Goal: Task Accomplishment & Management: Manage account settings

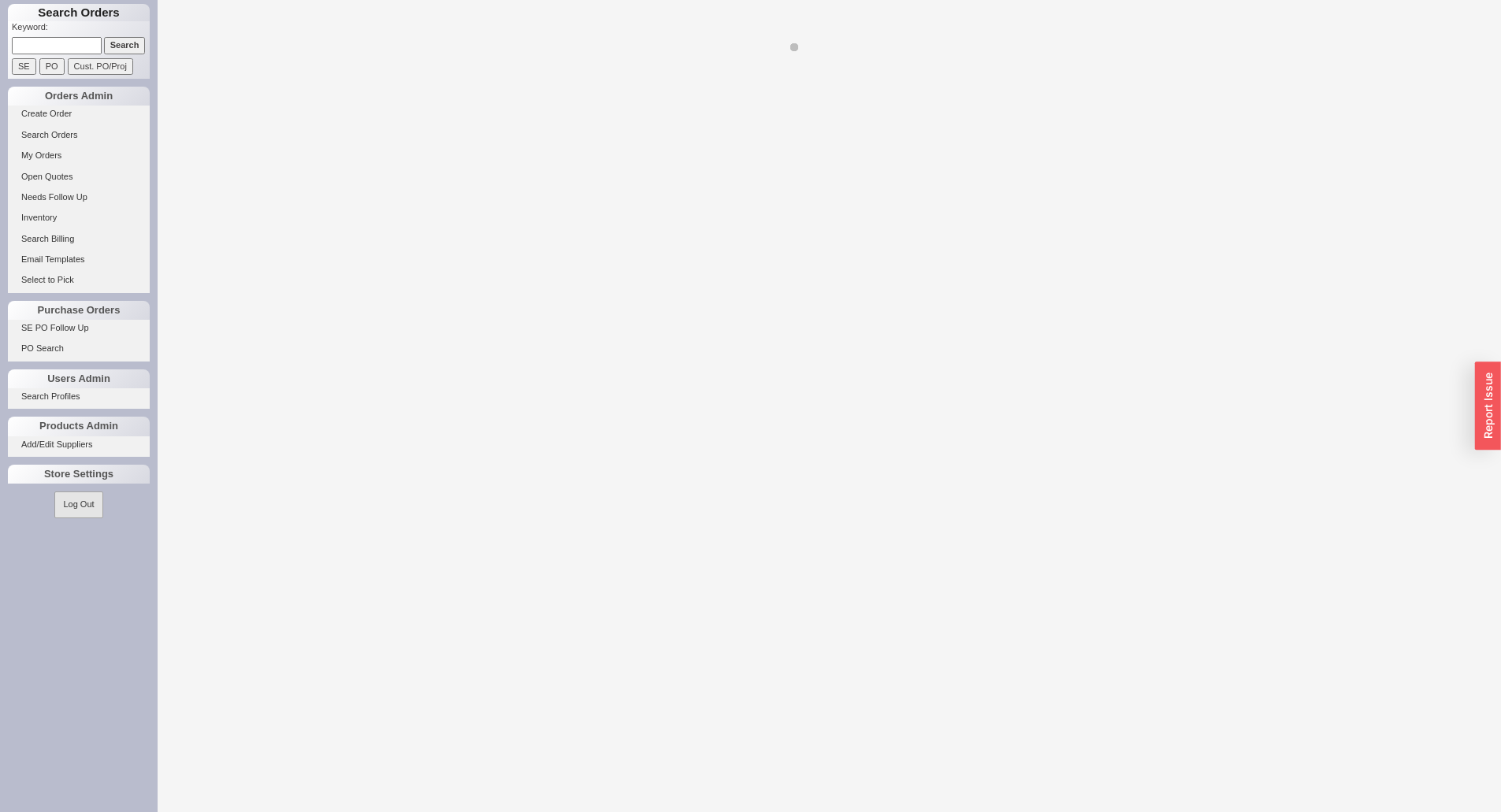
select select "LOW"
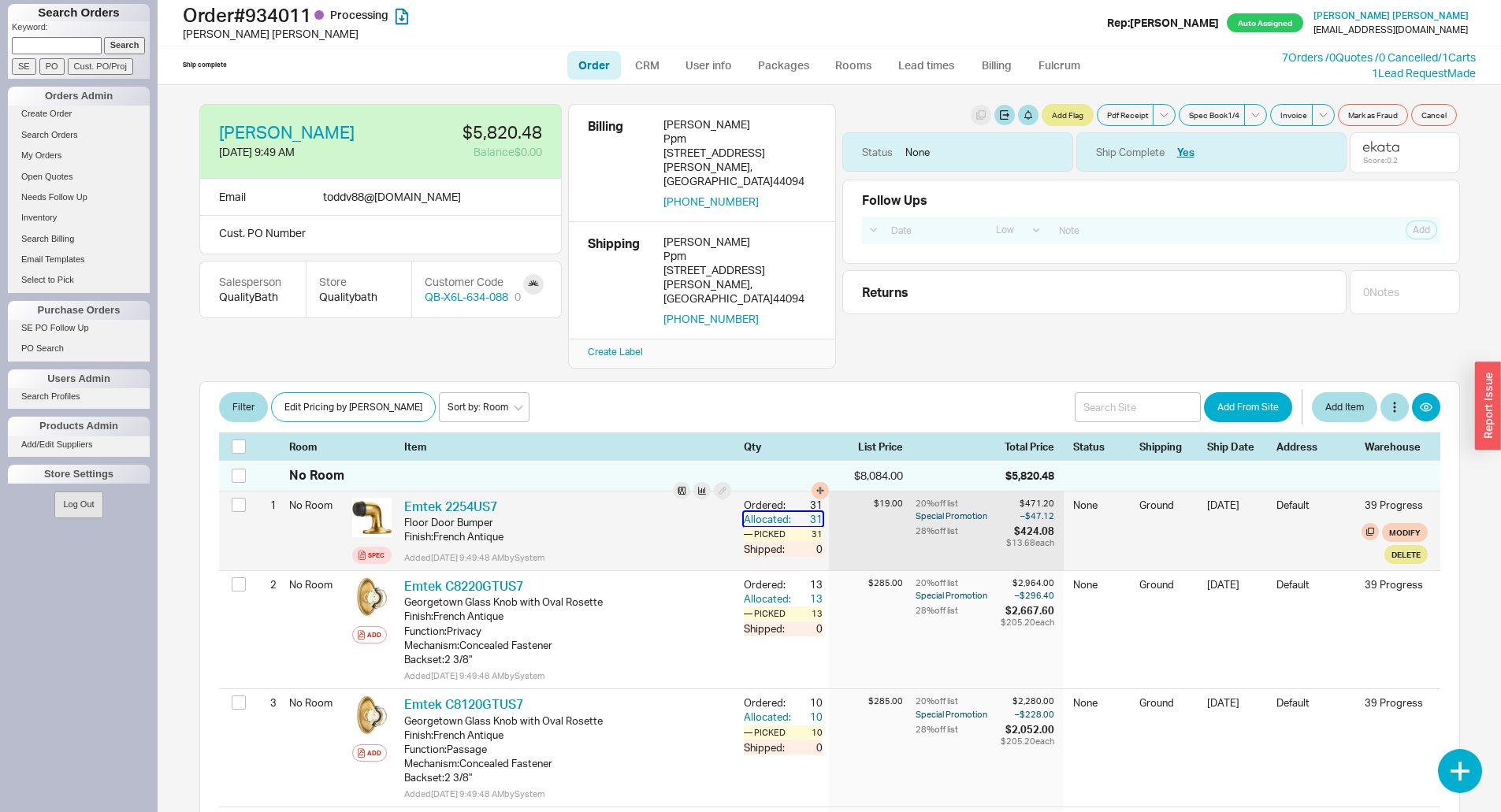
click at [744, 511] on div "Allocated:" at bounding box center [768, 519] width 50 height 14
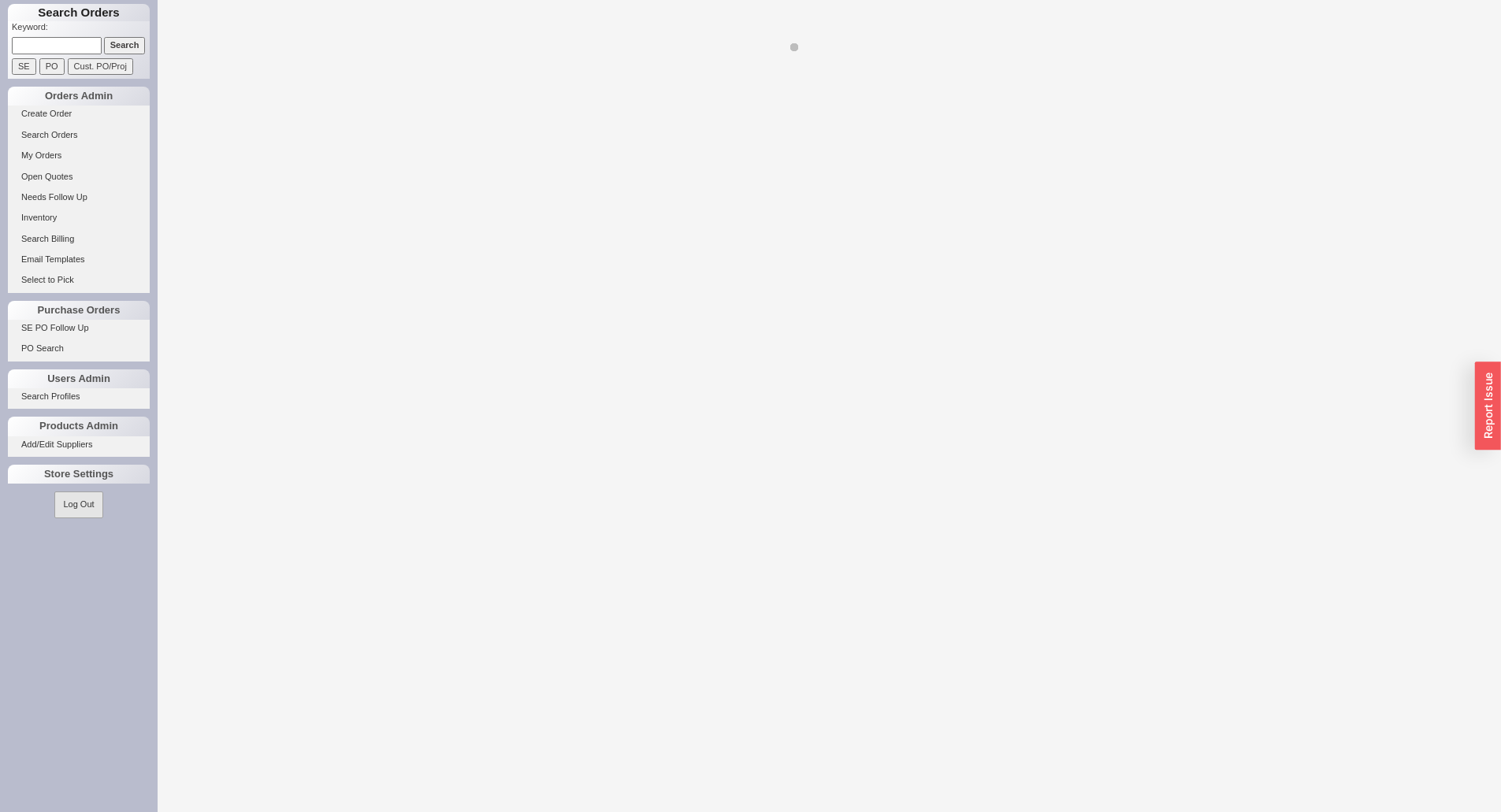
select select "LOW"
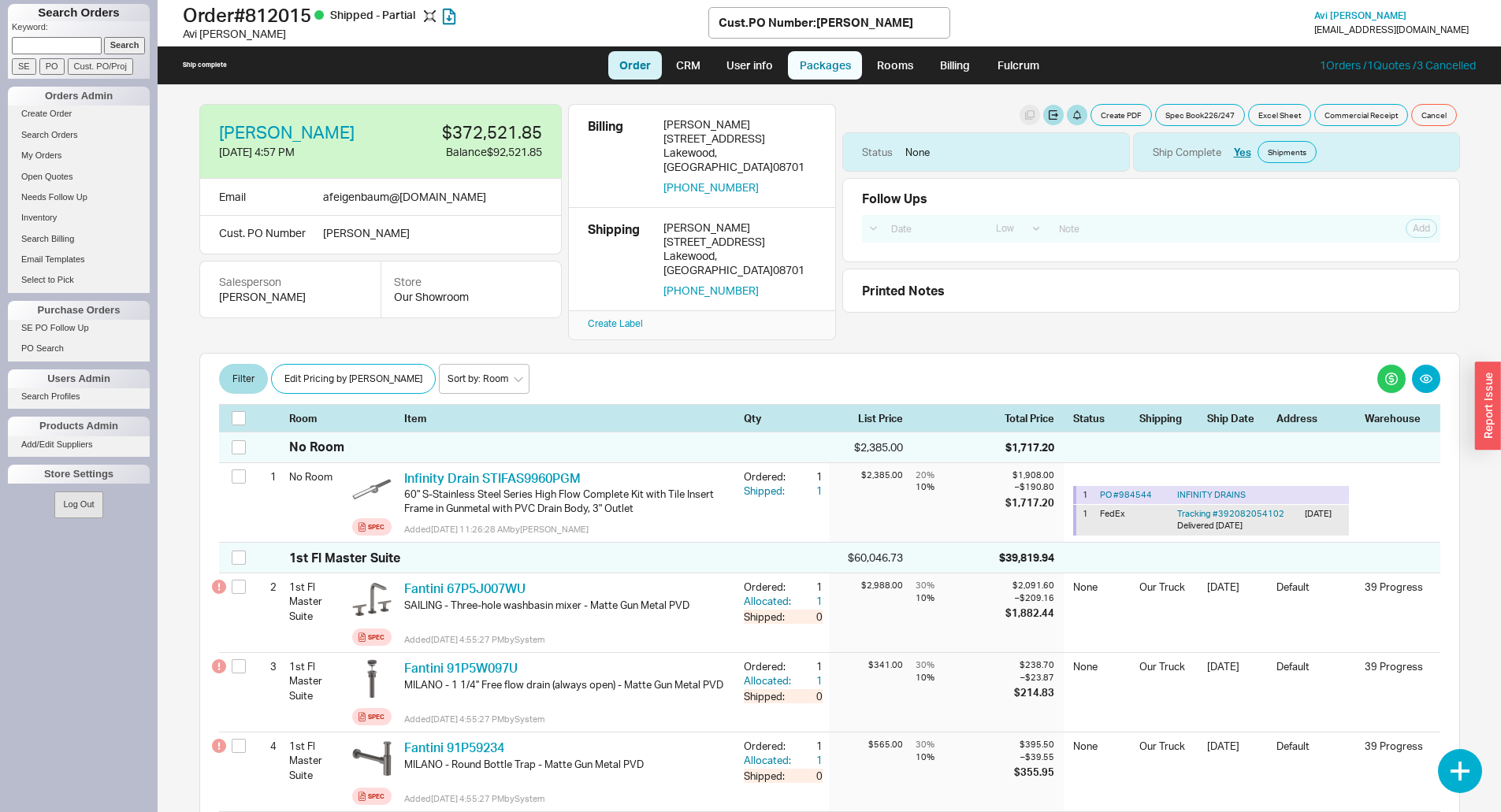
click at [815, 64] on link "Packages" at bounding box center [824, 65] width 74 height 28
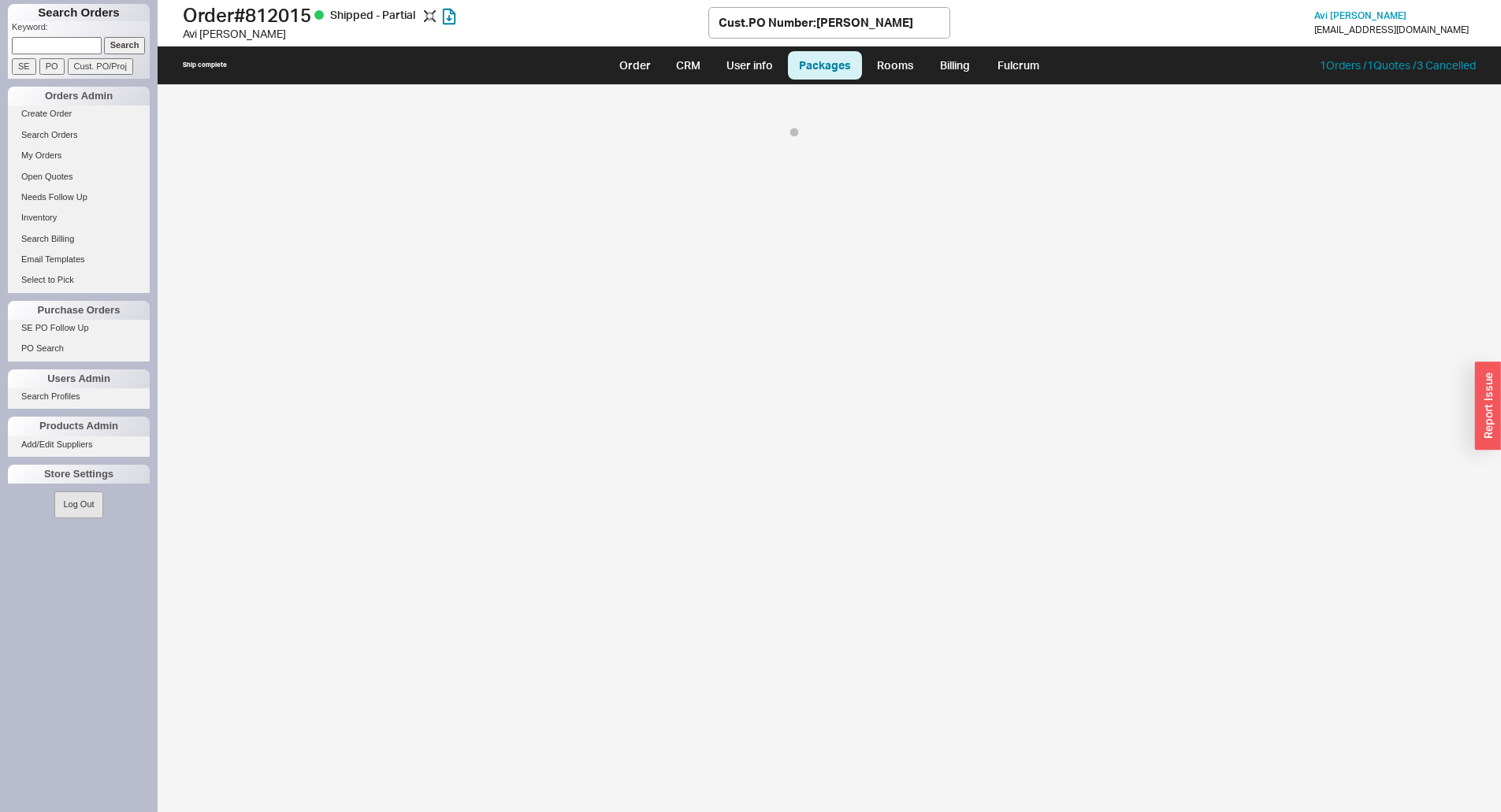
select select "8"
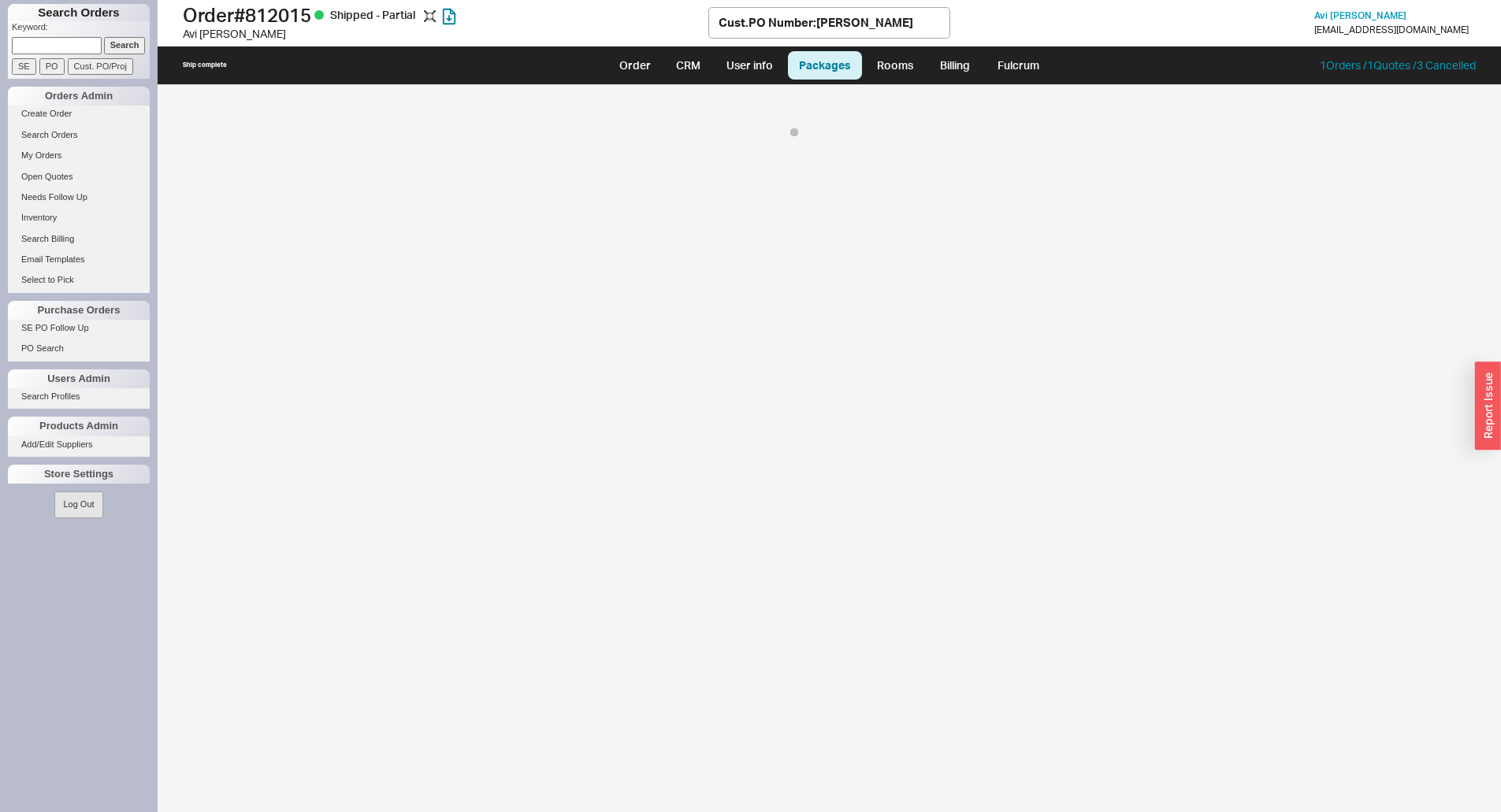
select select "8"
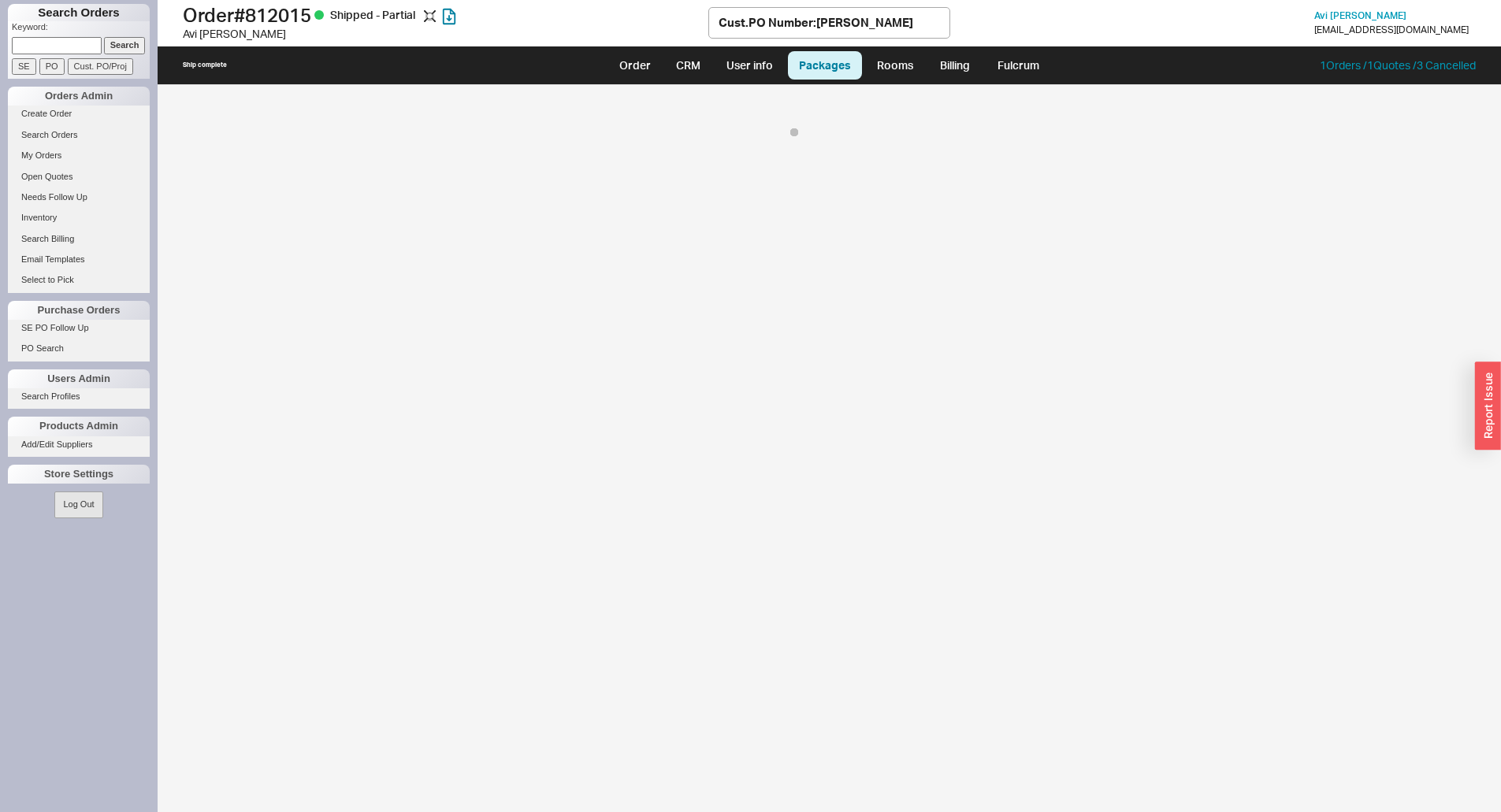
select select "8"
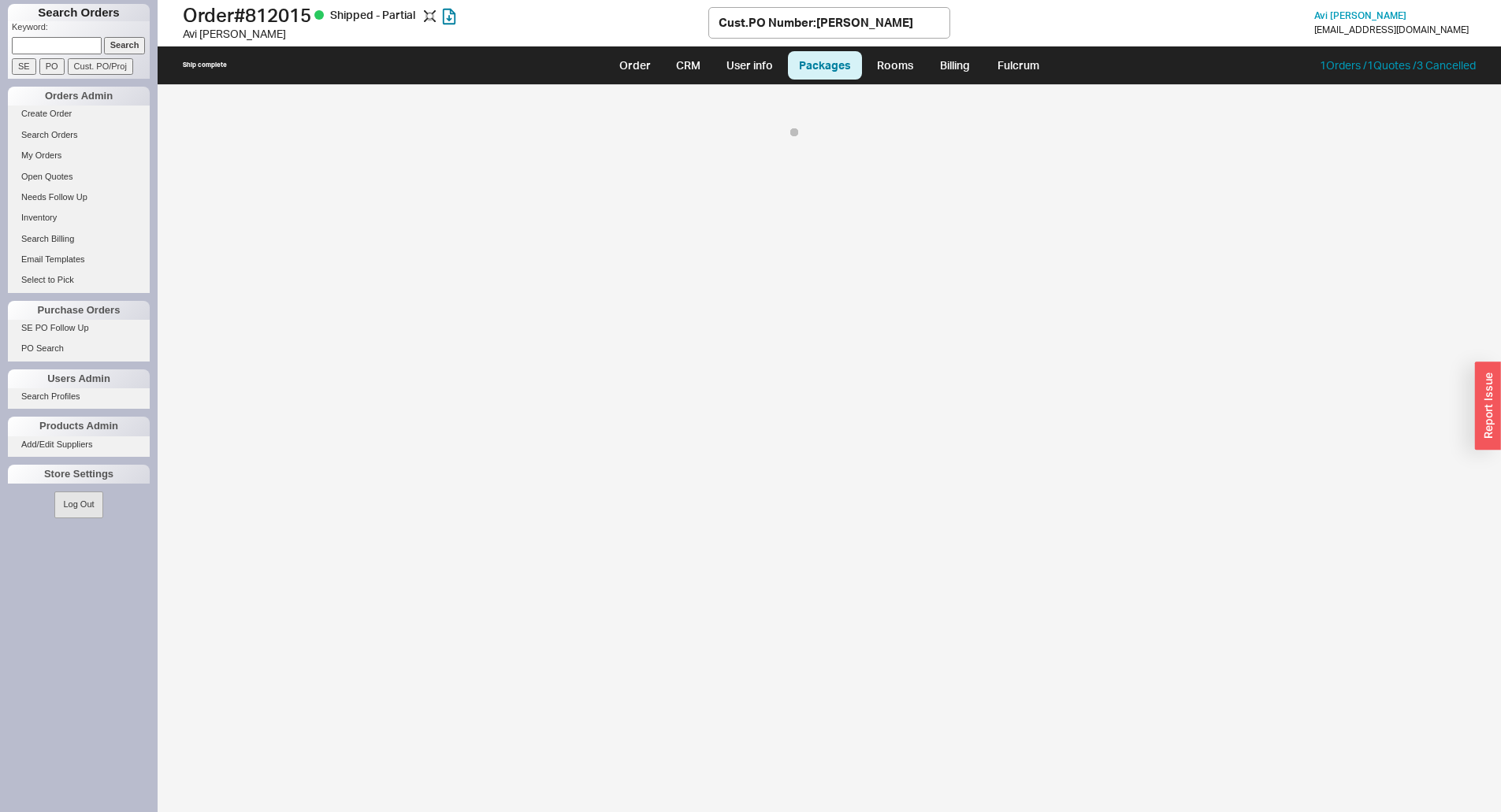
select select "8"
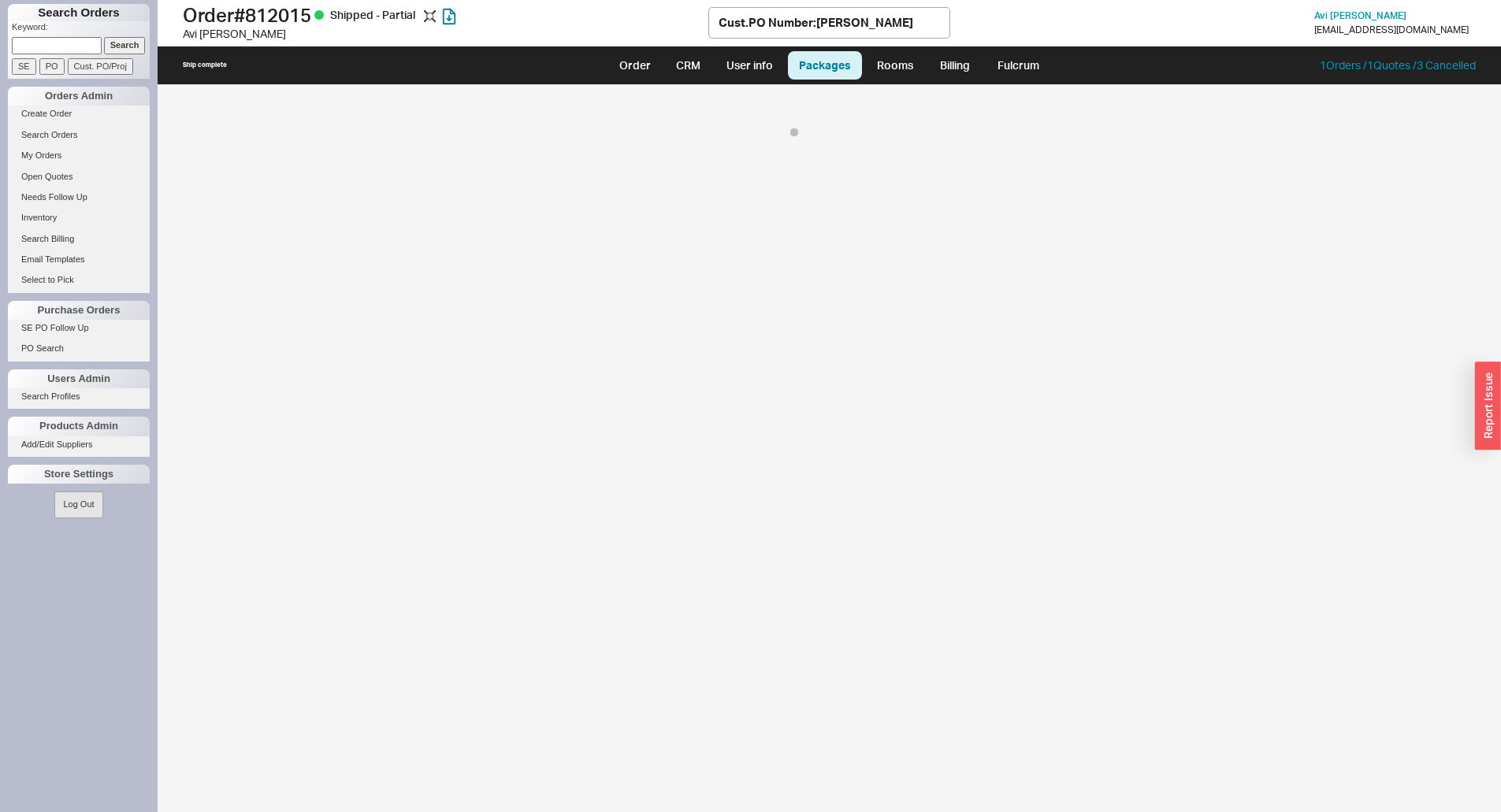
select select "8"
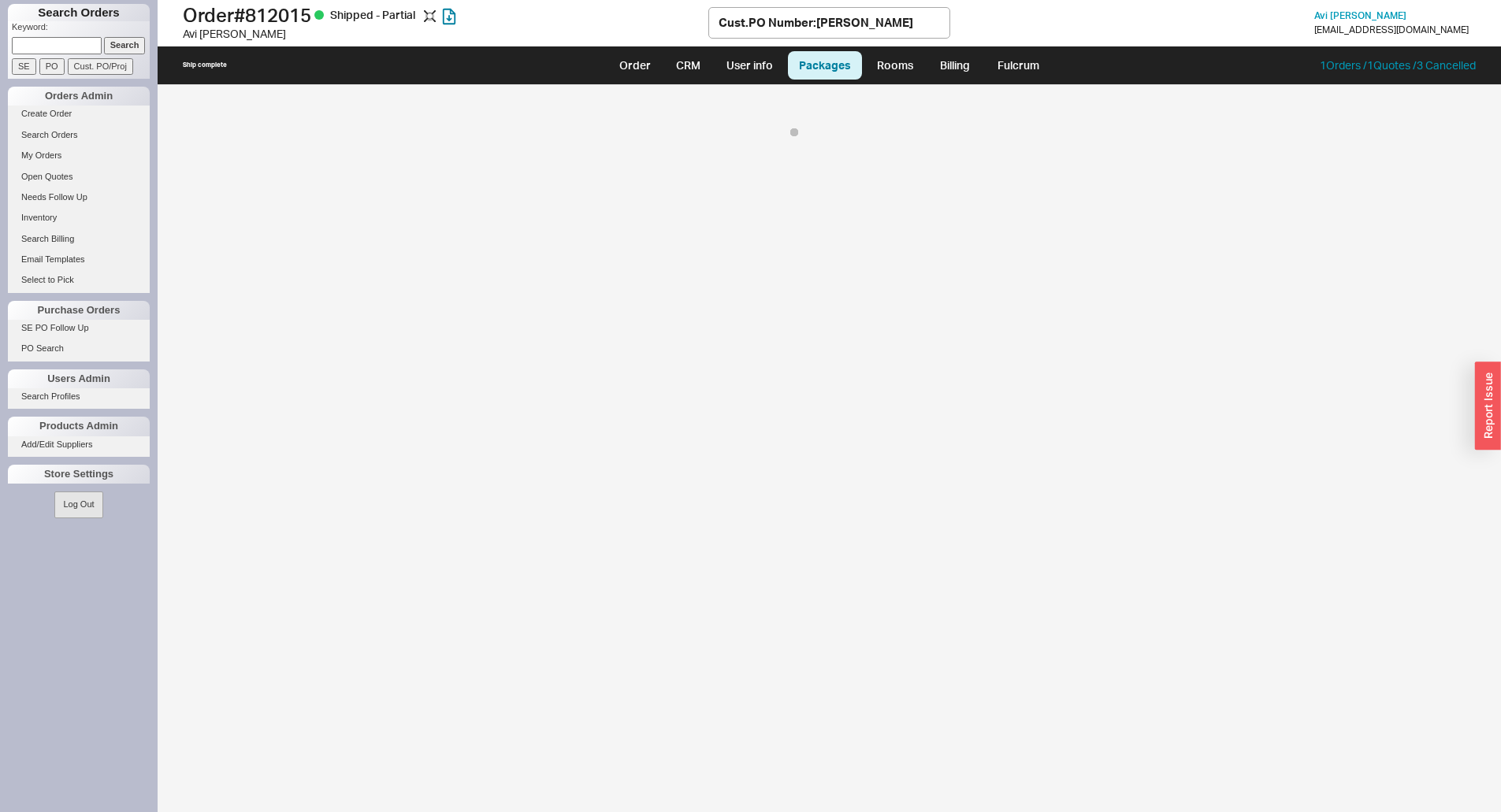
select select "8"
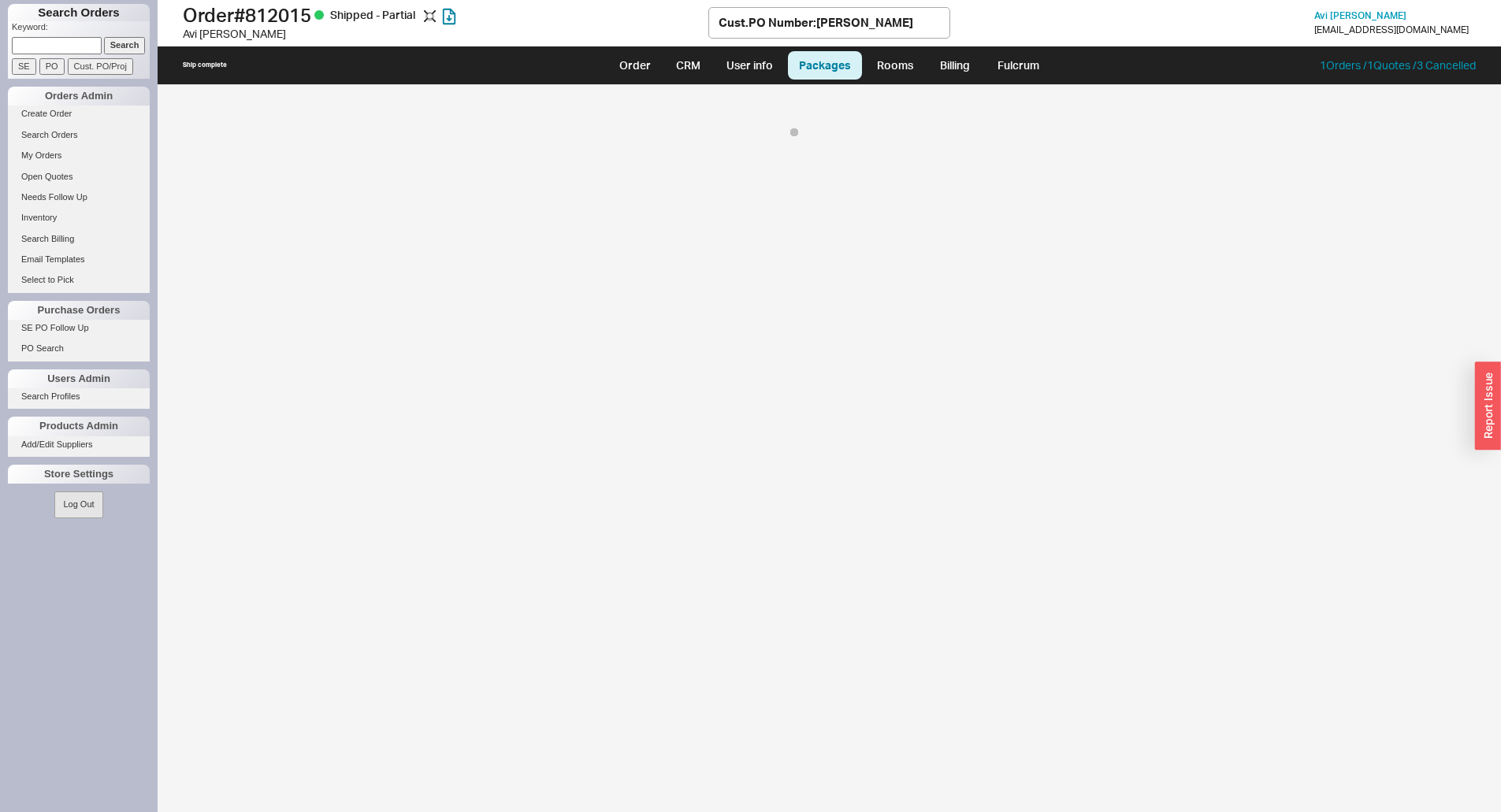
select select "8"
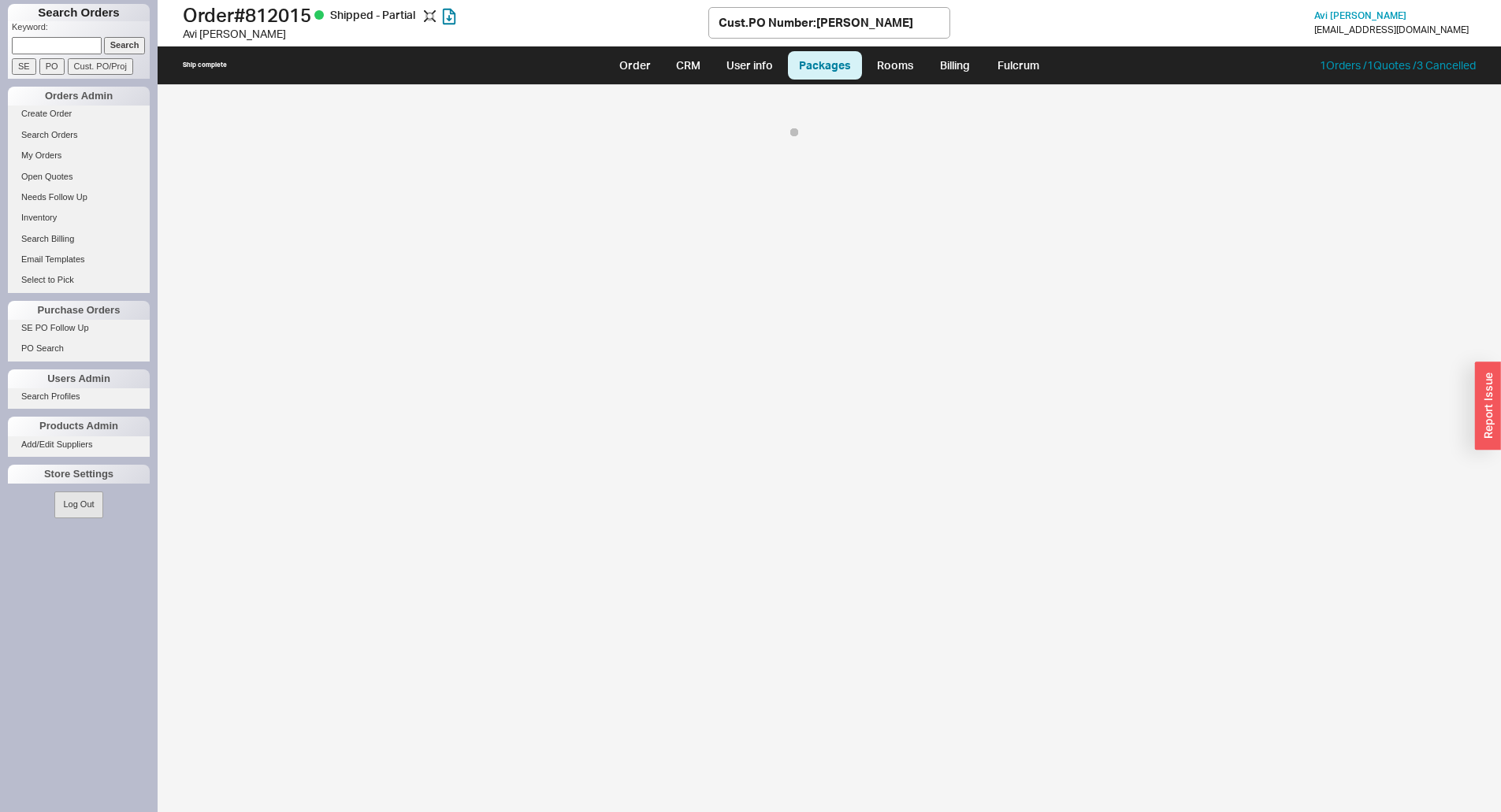
select select "8"
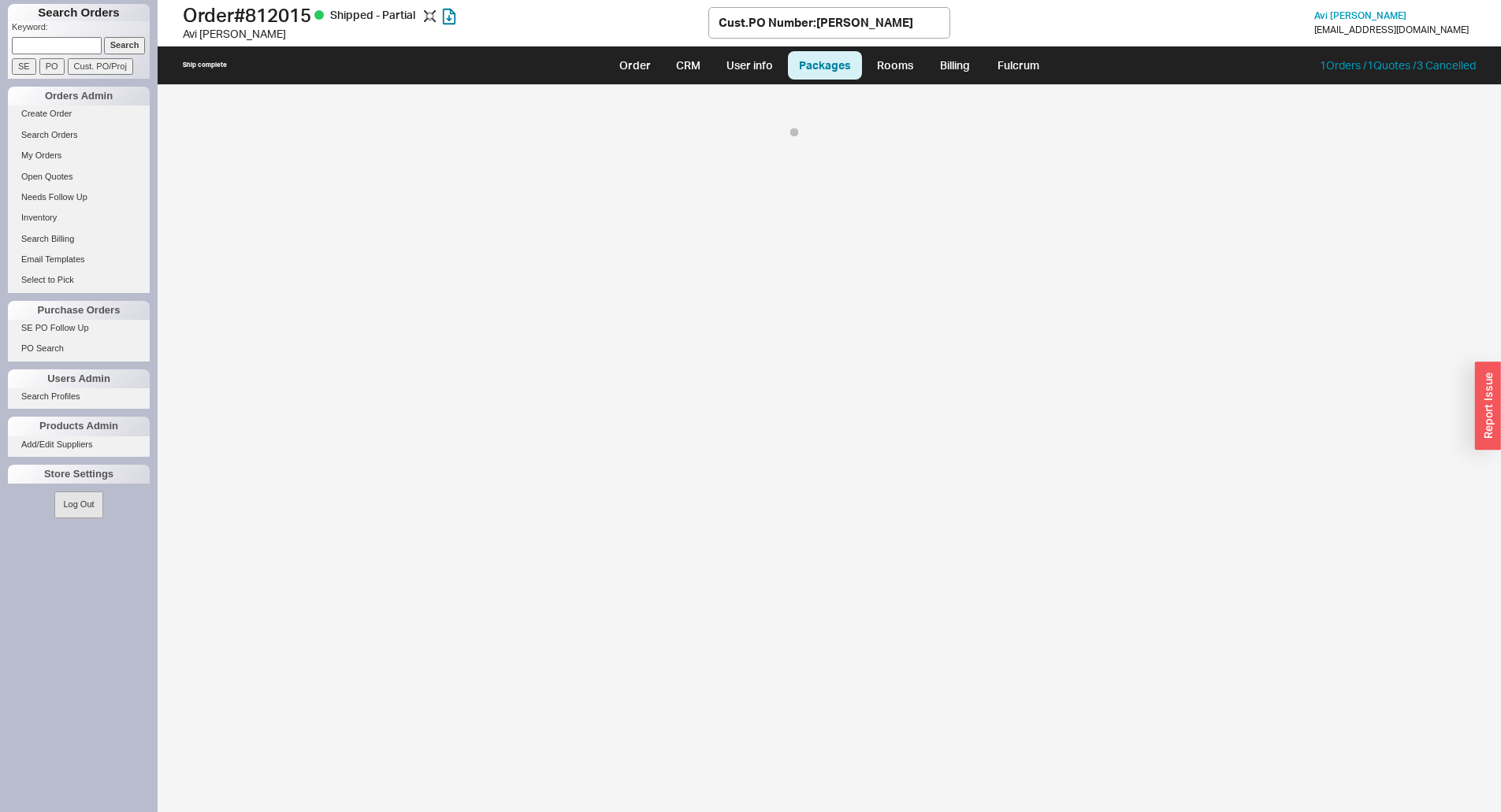
select select "8"
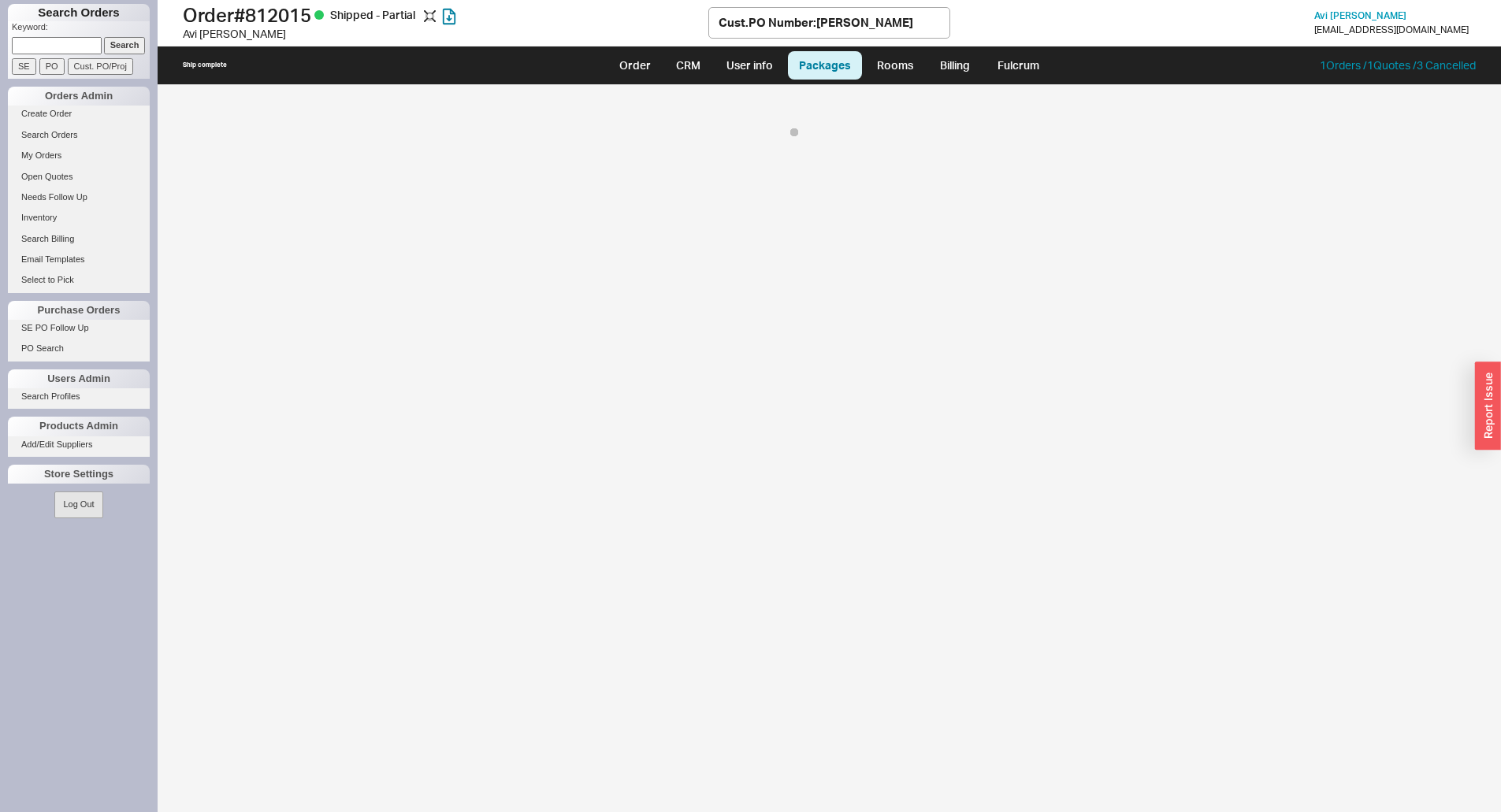
select select "8"
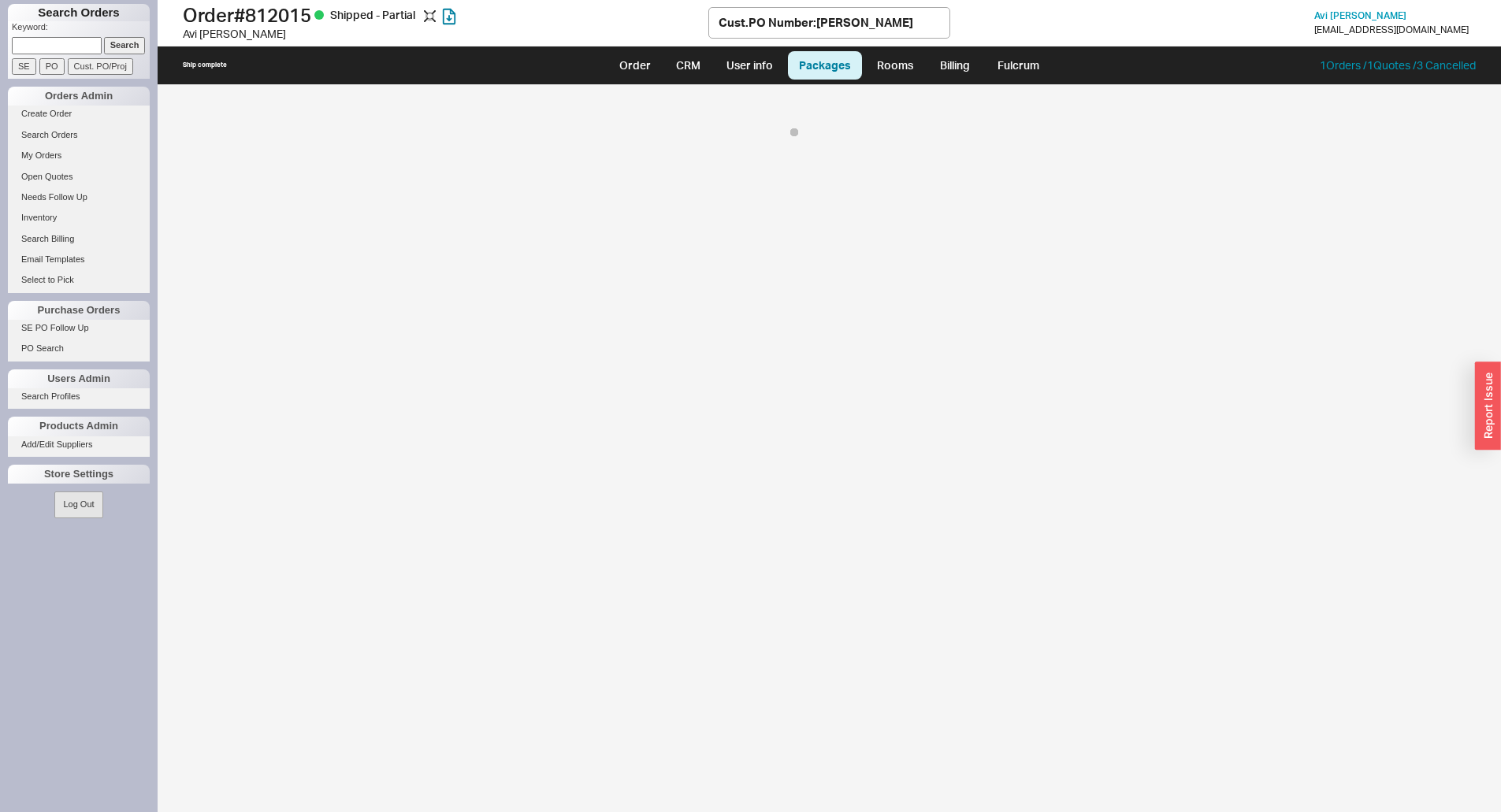
select select "8"
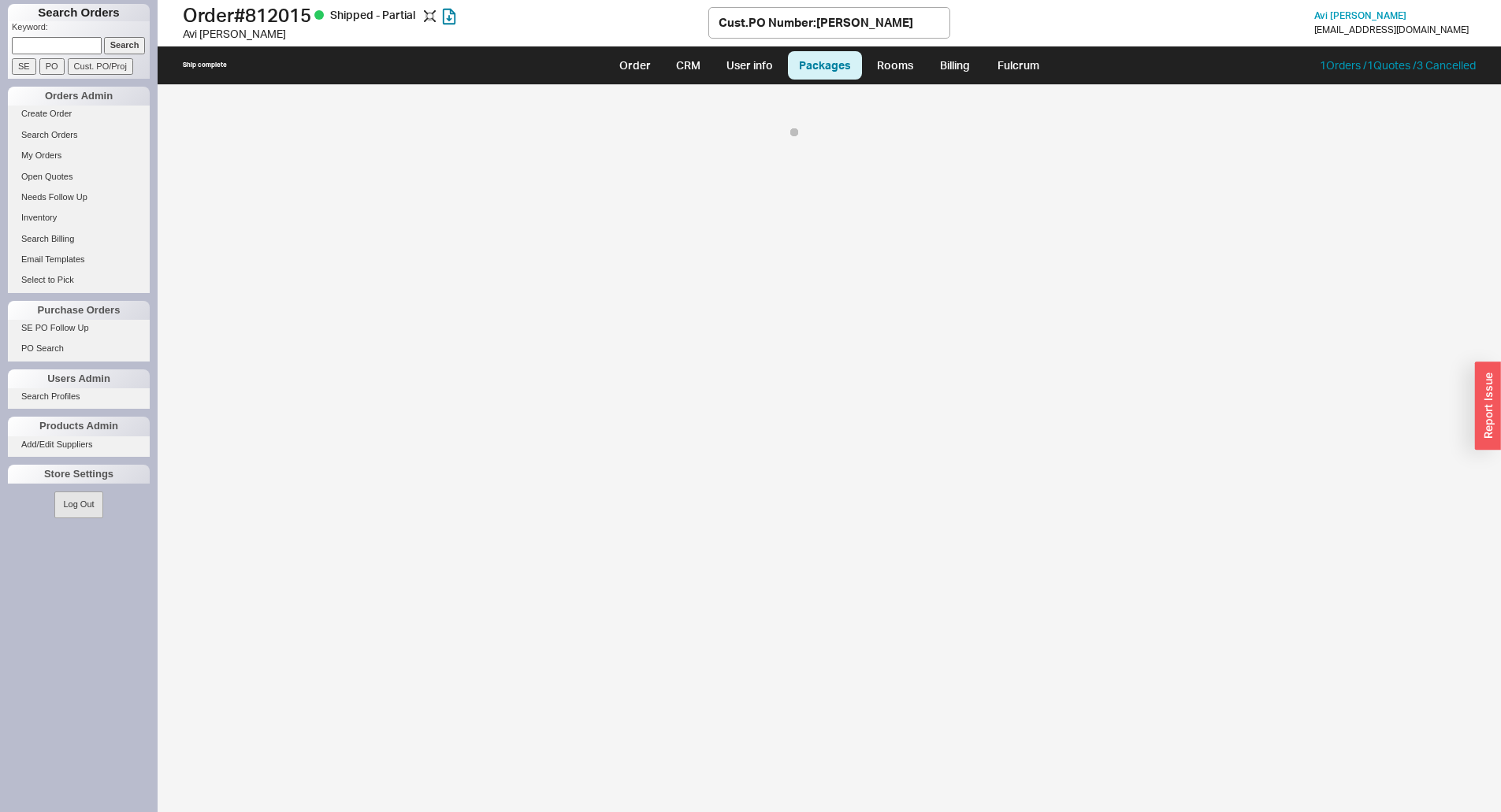
select select "8"
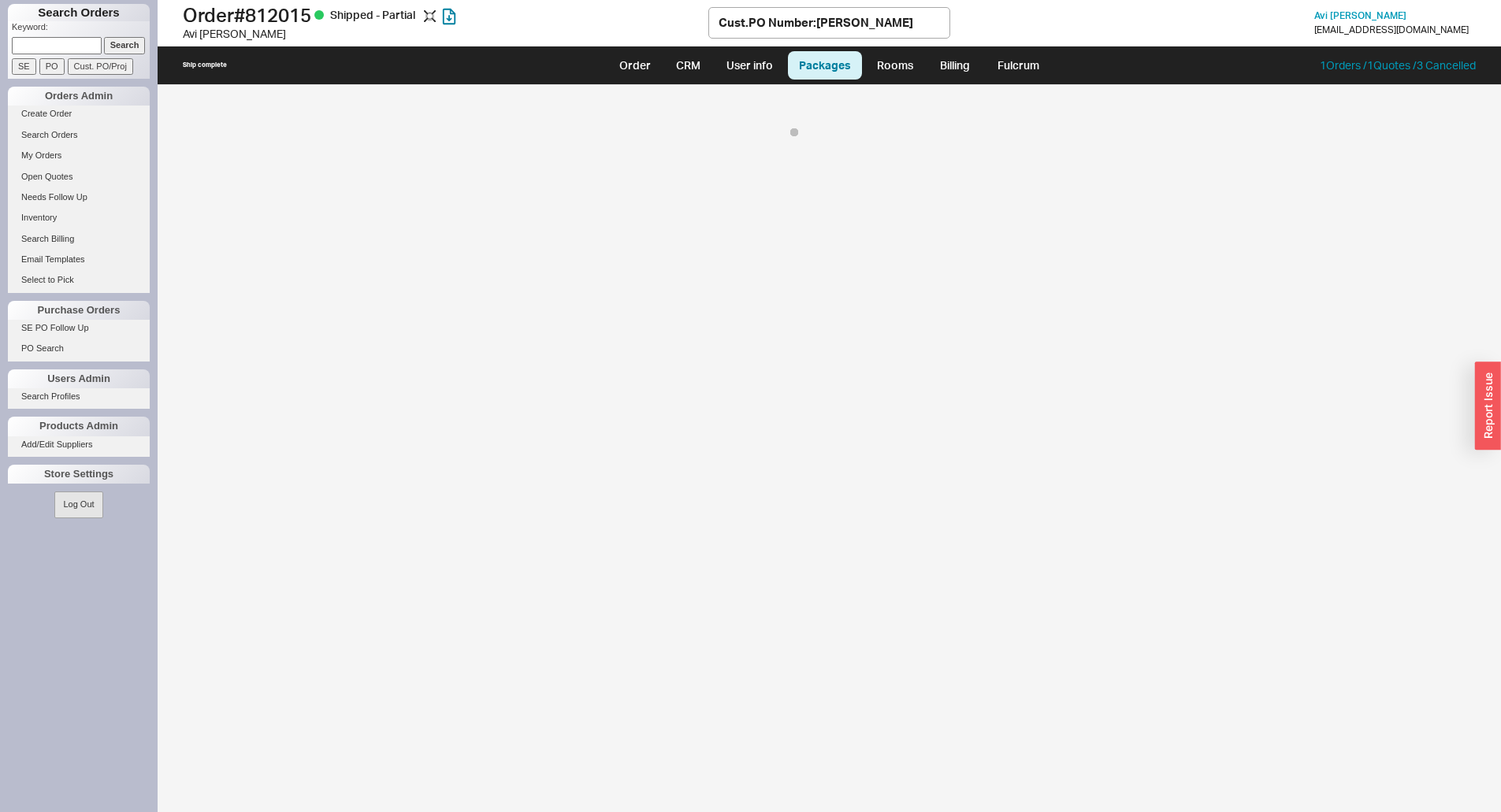
select select "8"
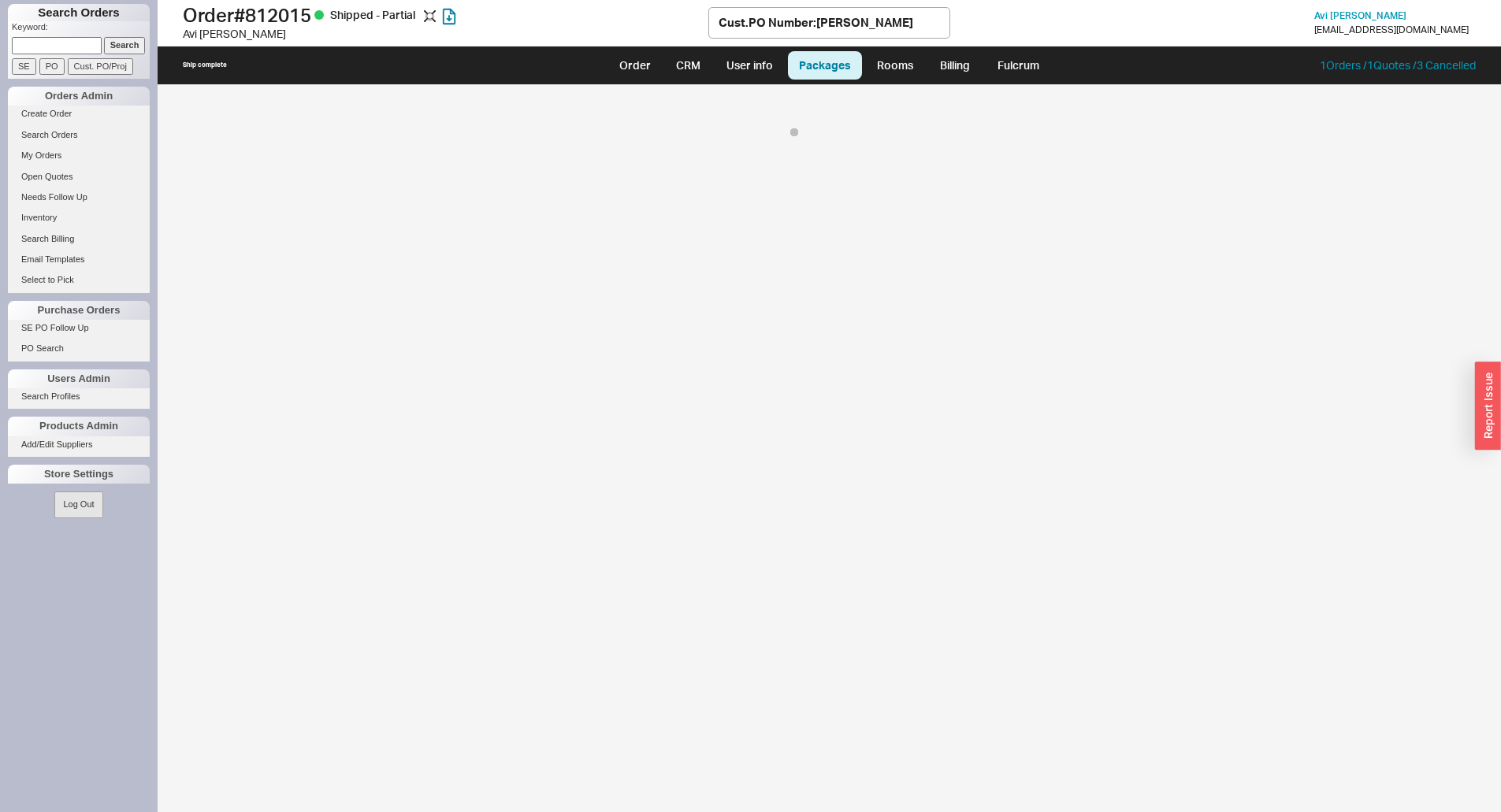
select select "8"
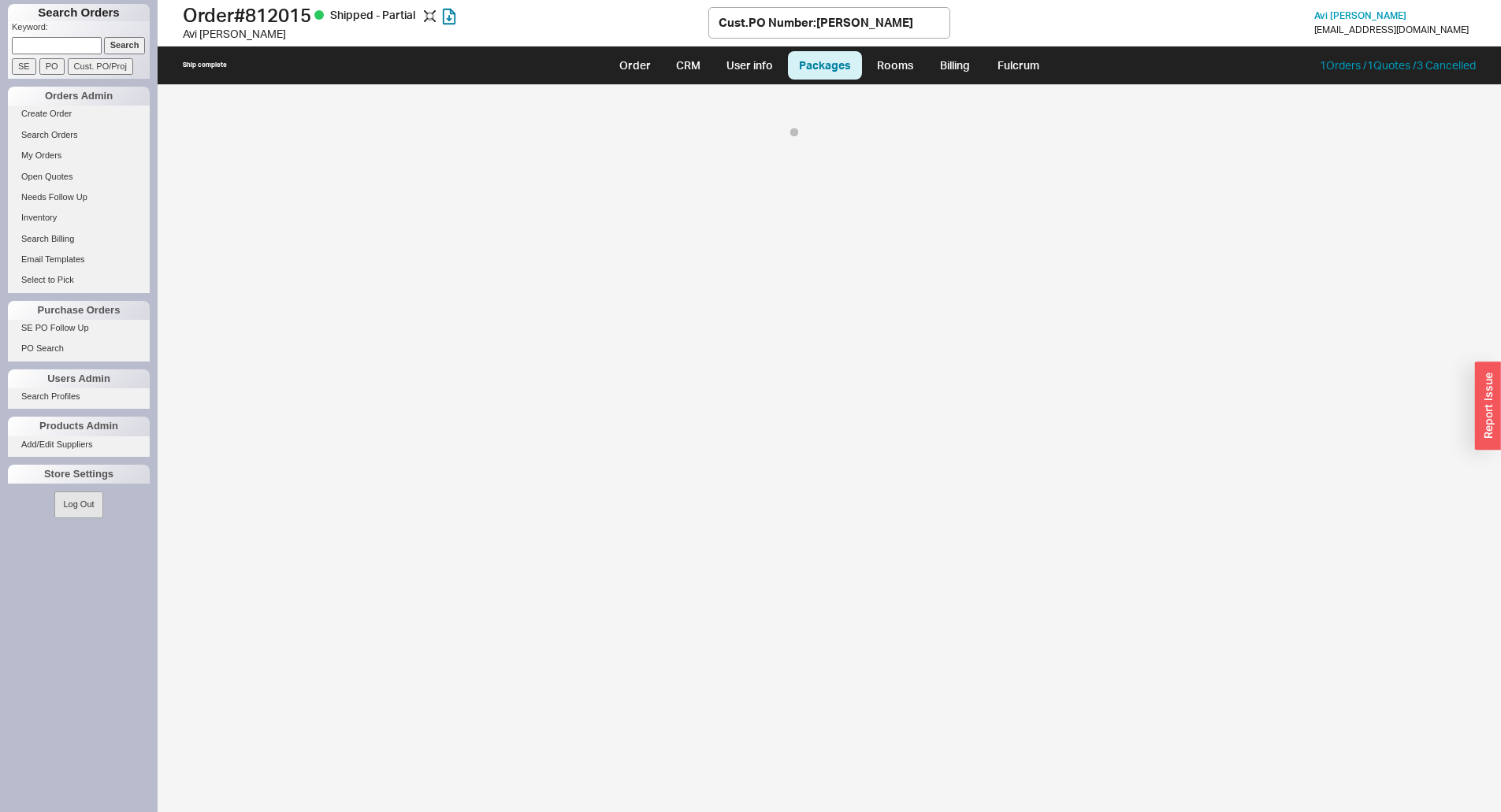
select select "8"
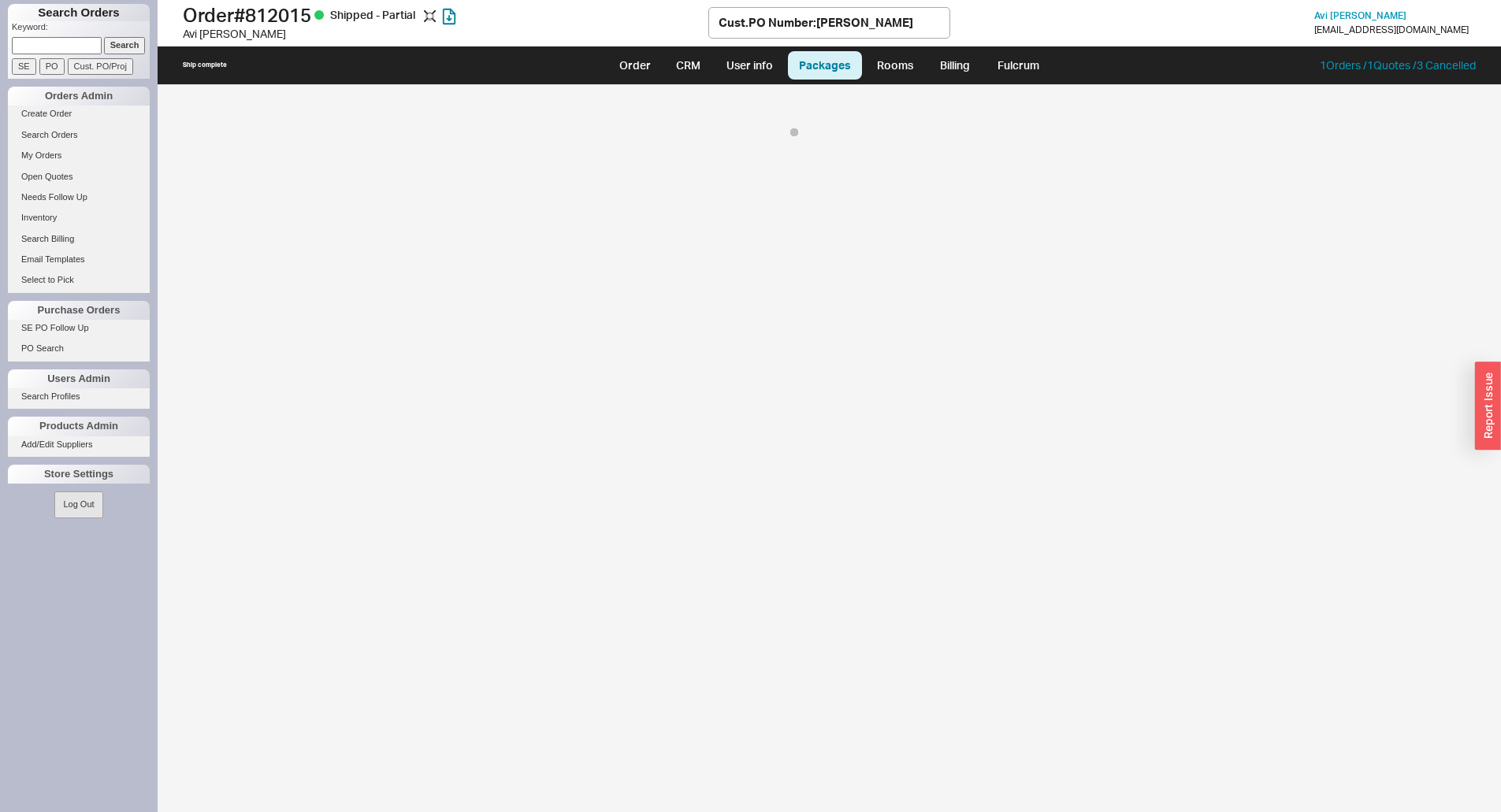
select select "8"
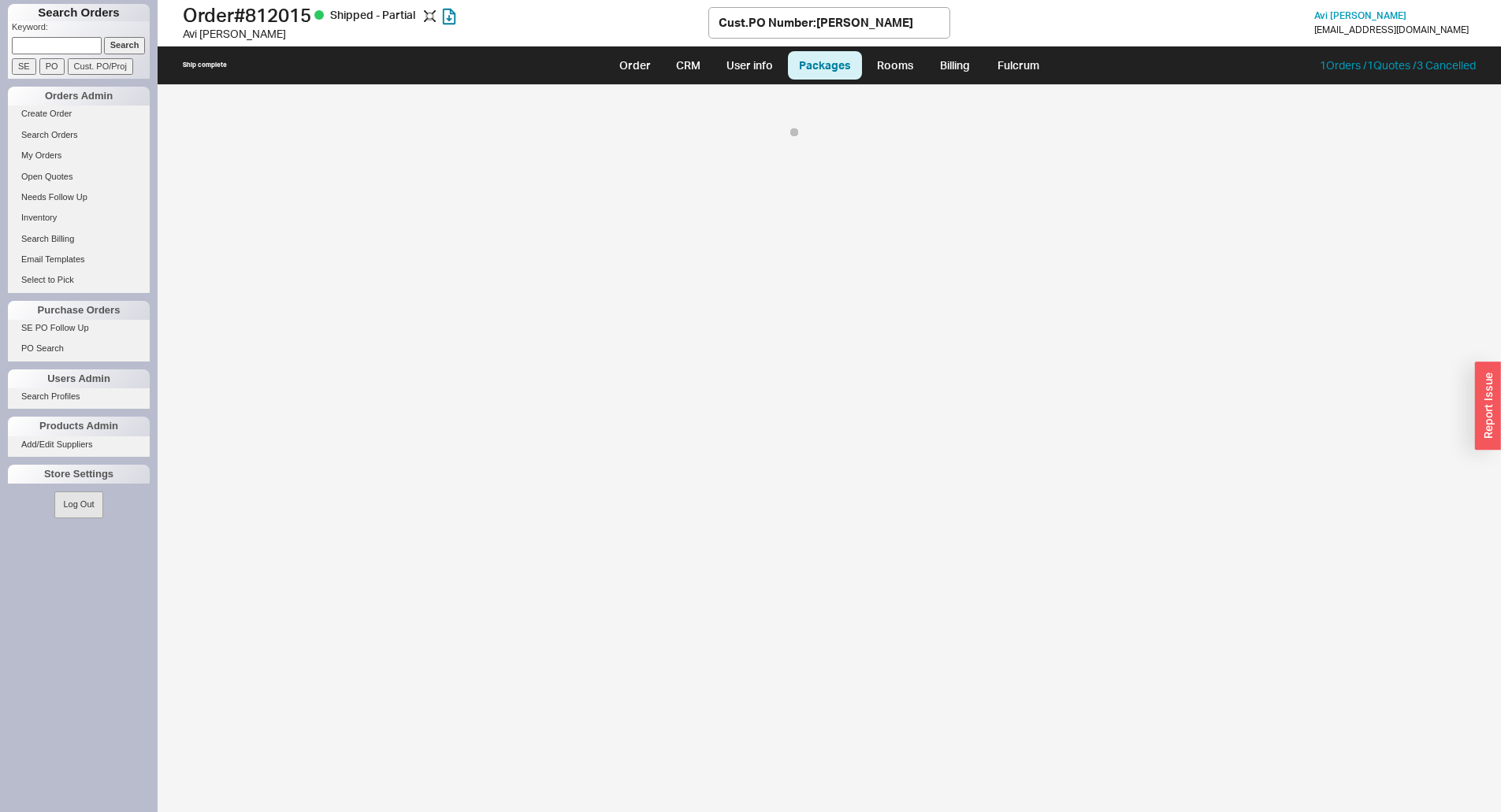
select select "8"
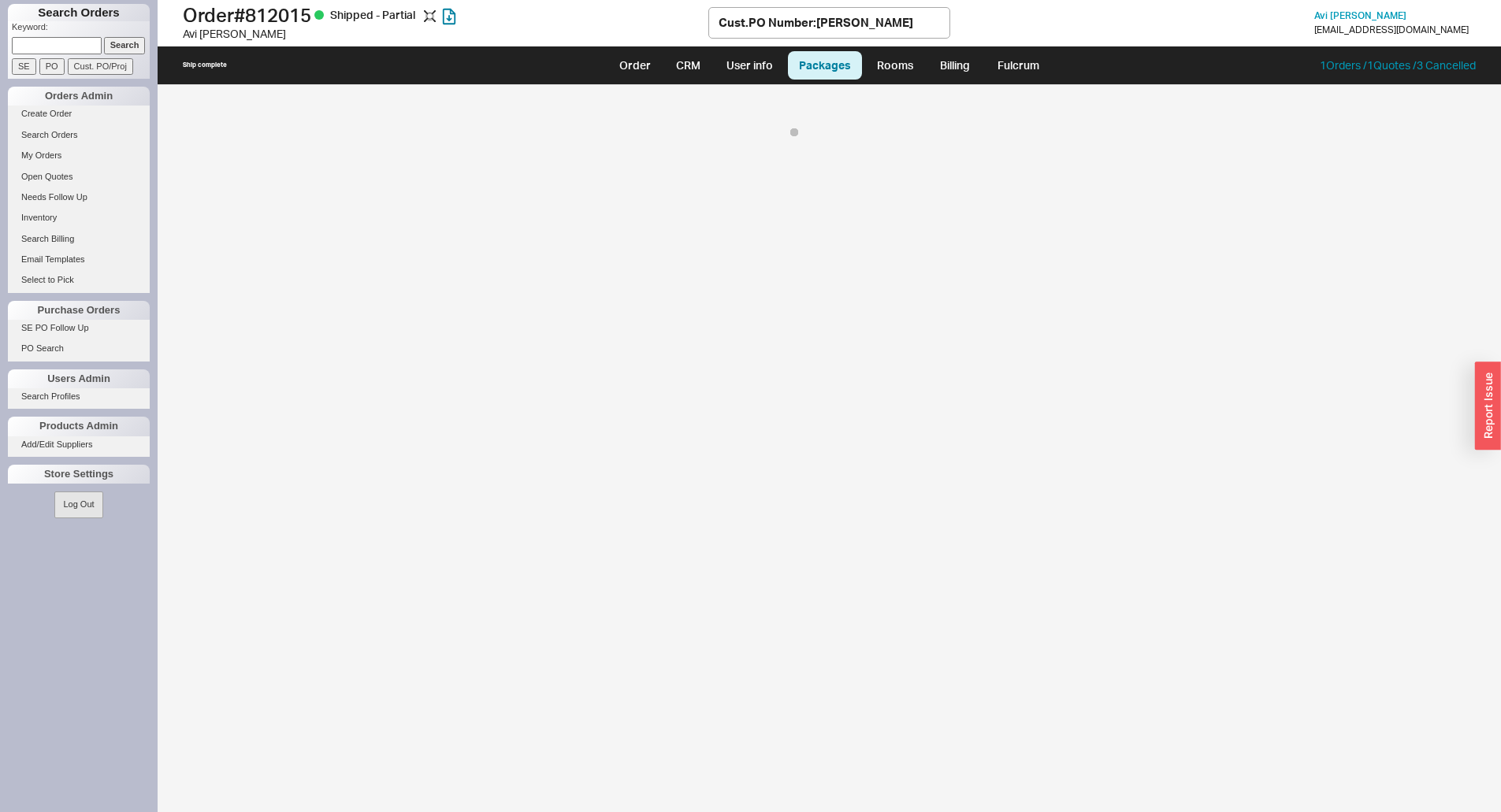
select select "8"
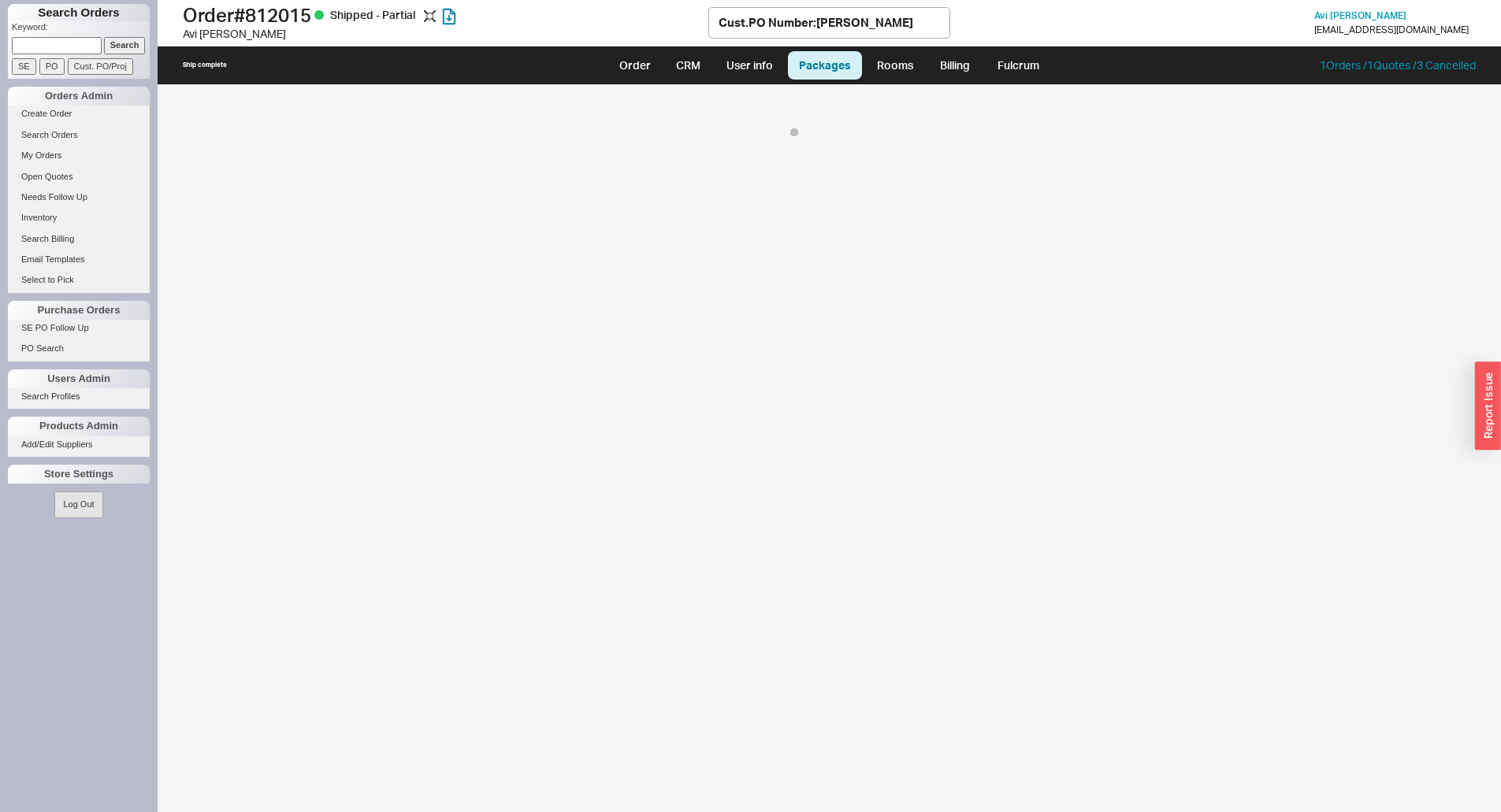
select select "8"
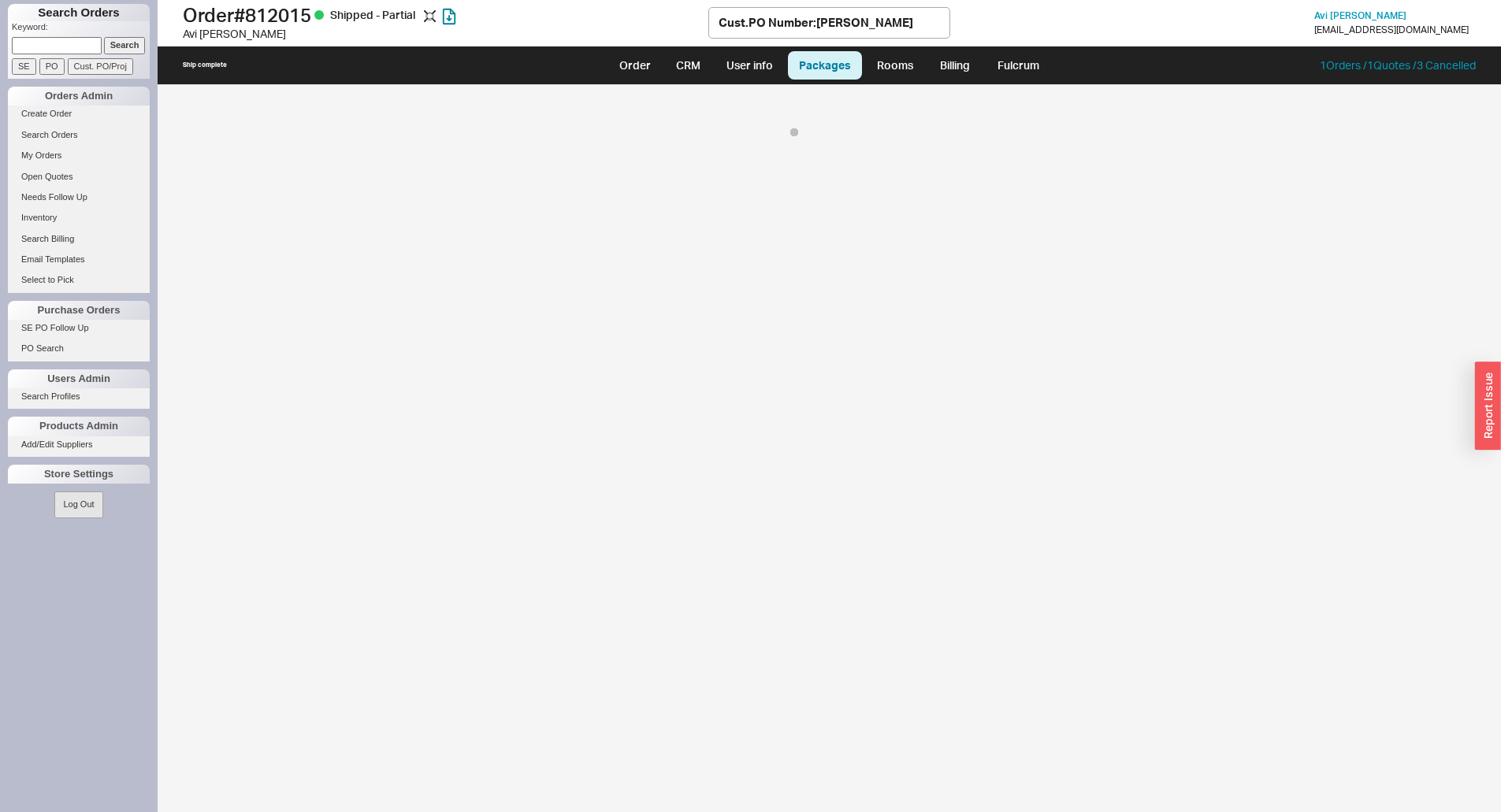
select select "8"
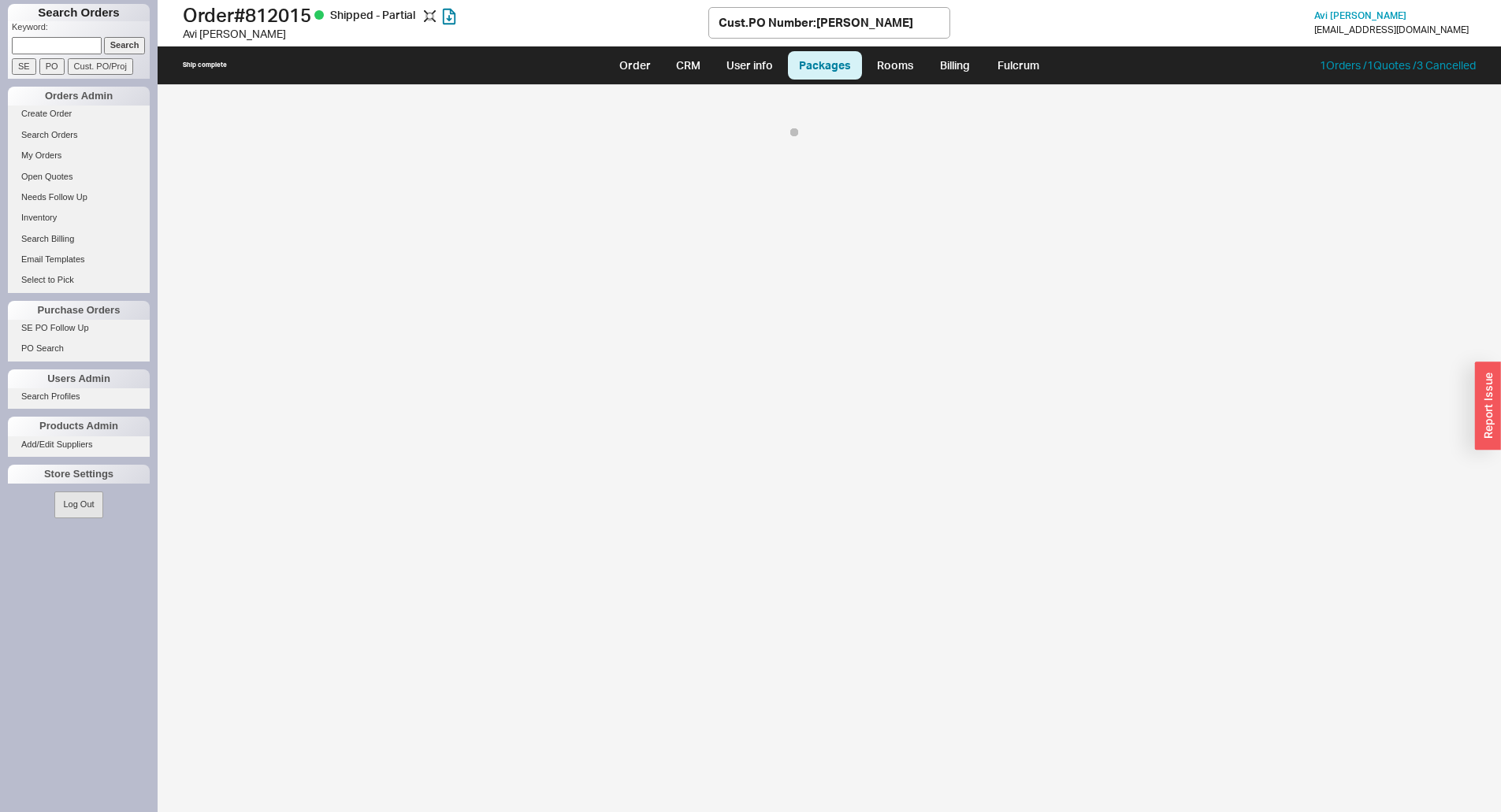
select select "8"
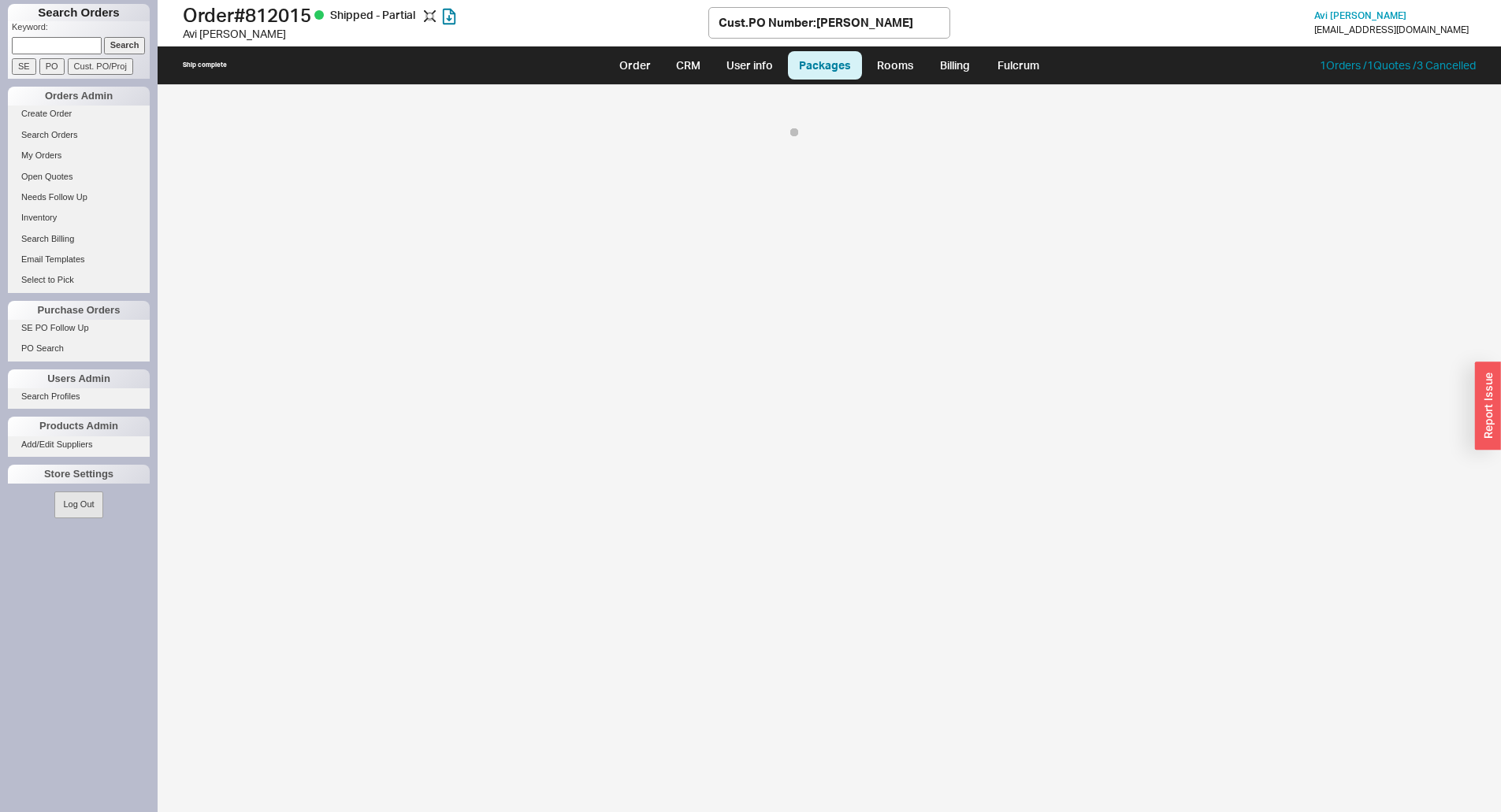
select select "8"
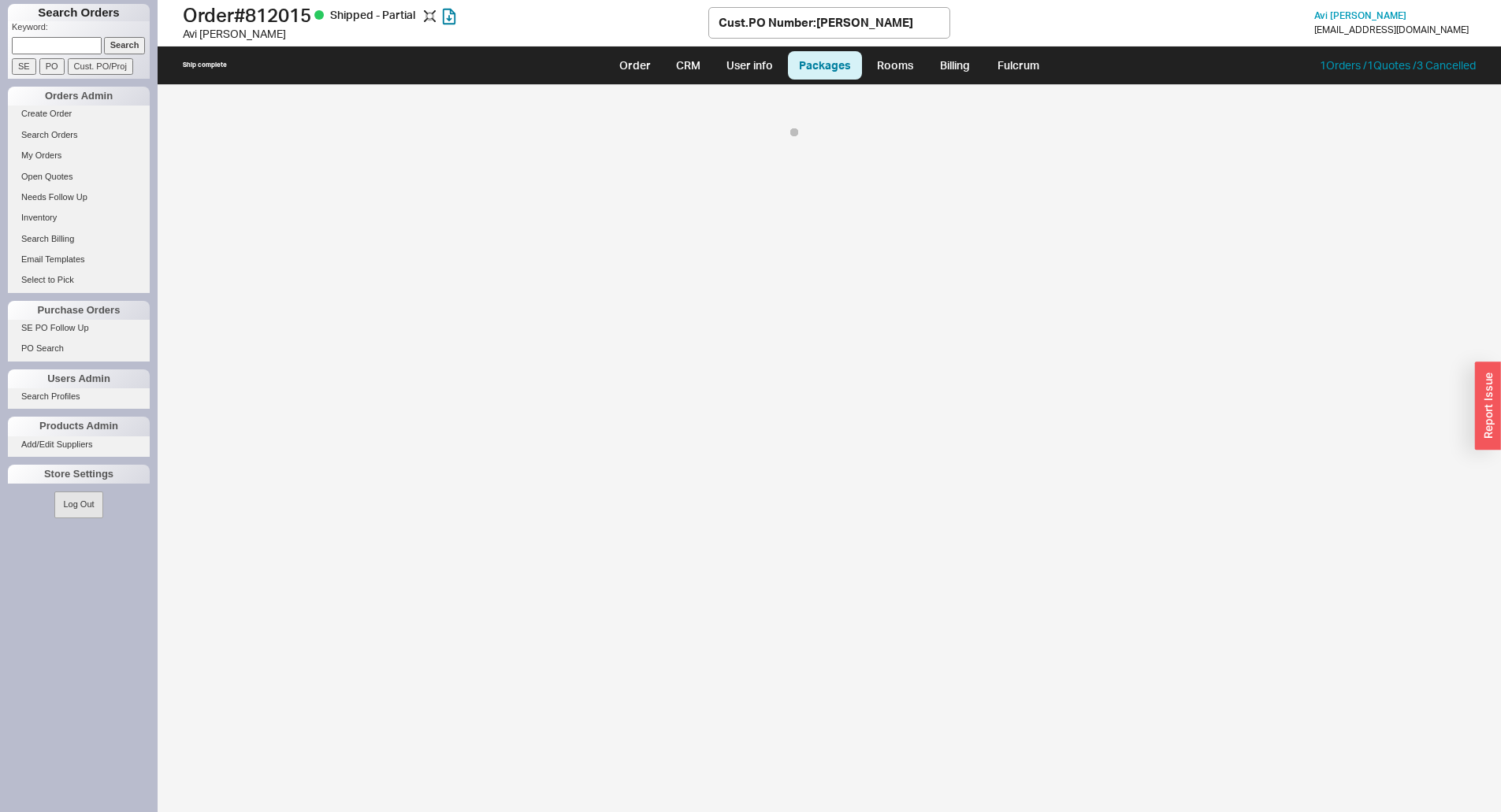
select select "8"
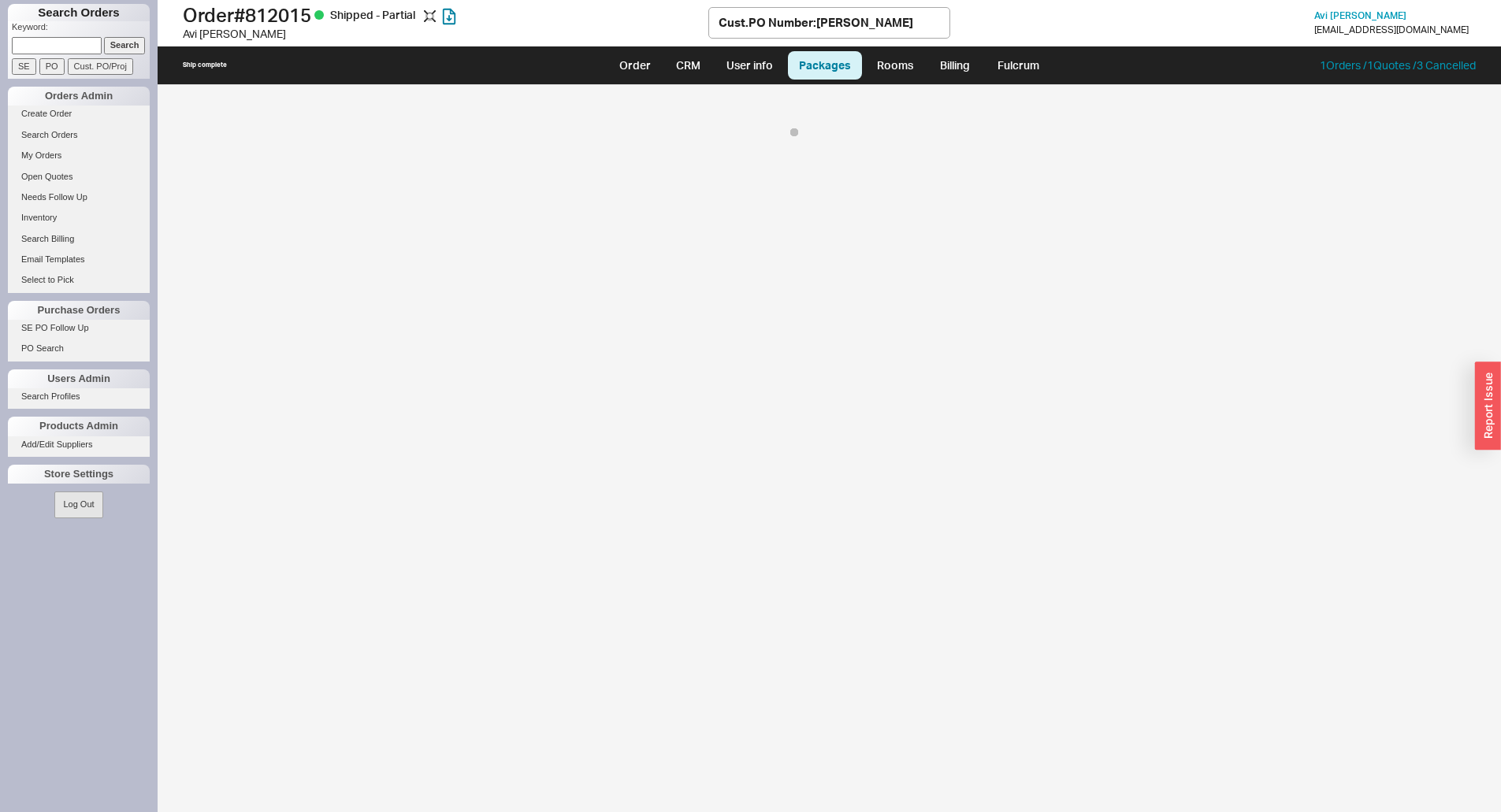
select select "8"
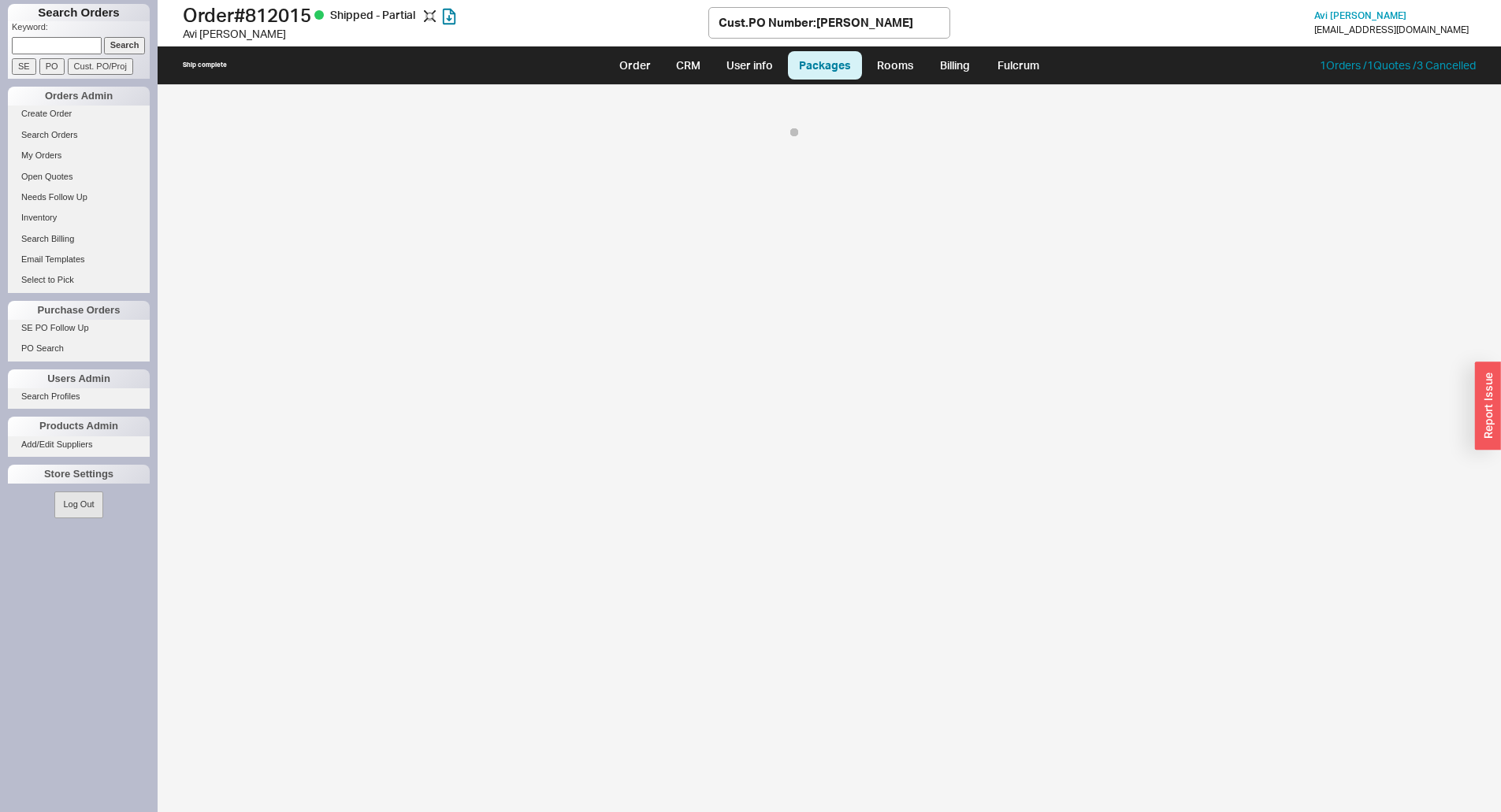
select select "8"
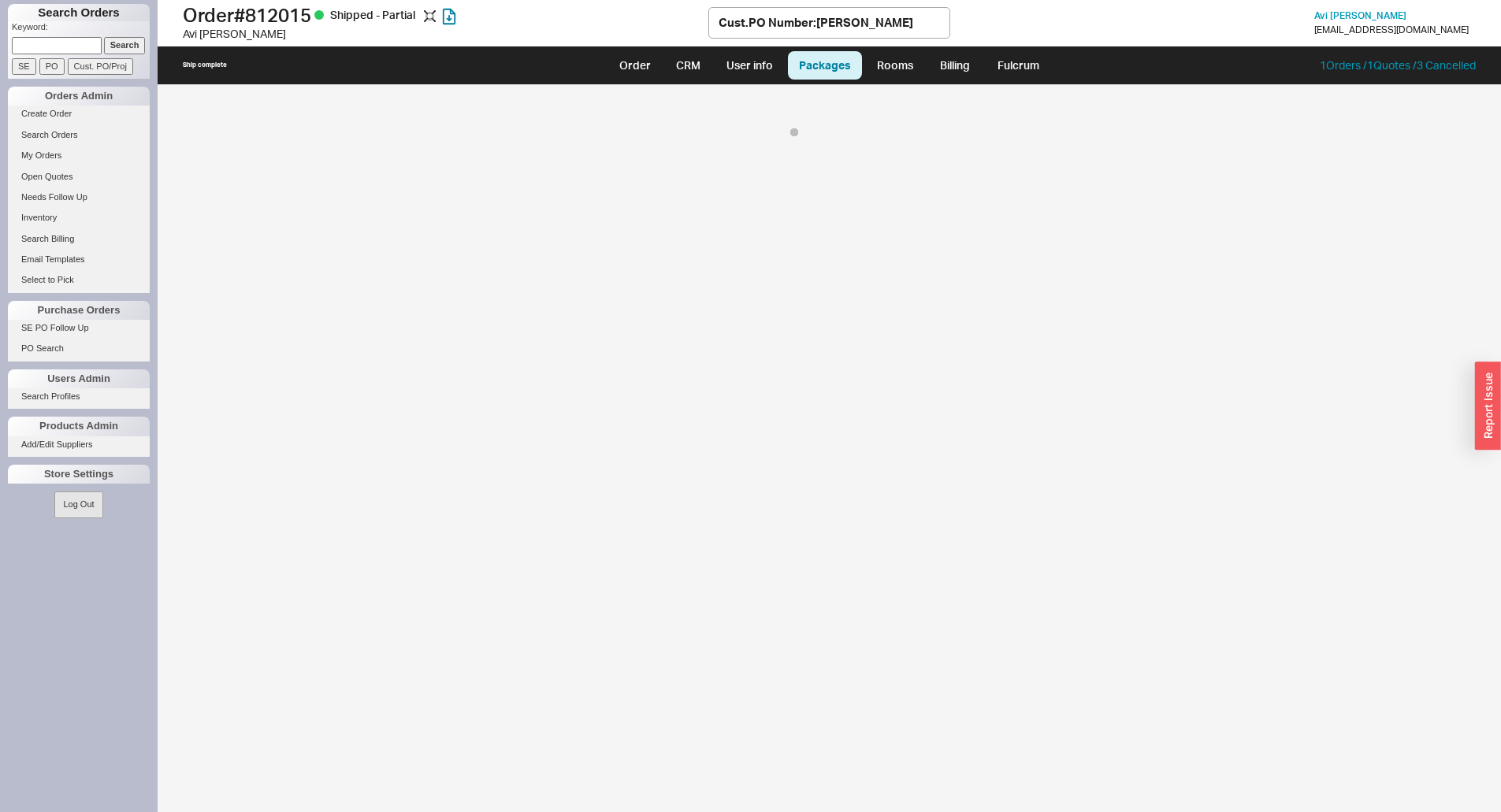
select select "8"
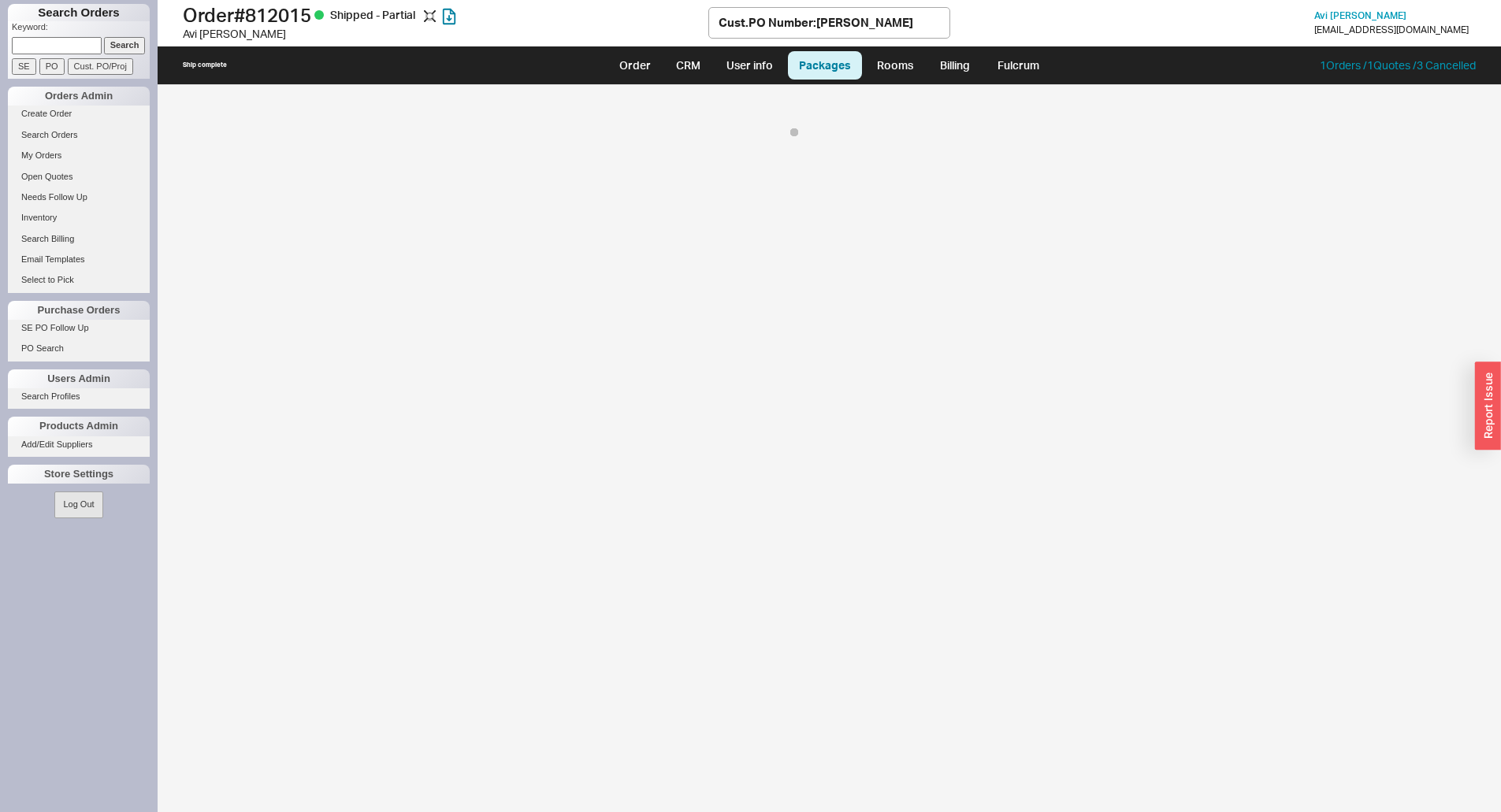
select select "8"
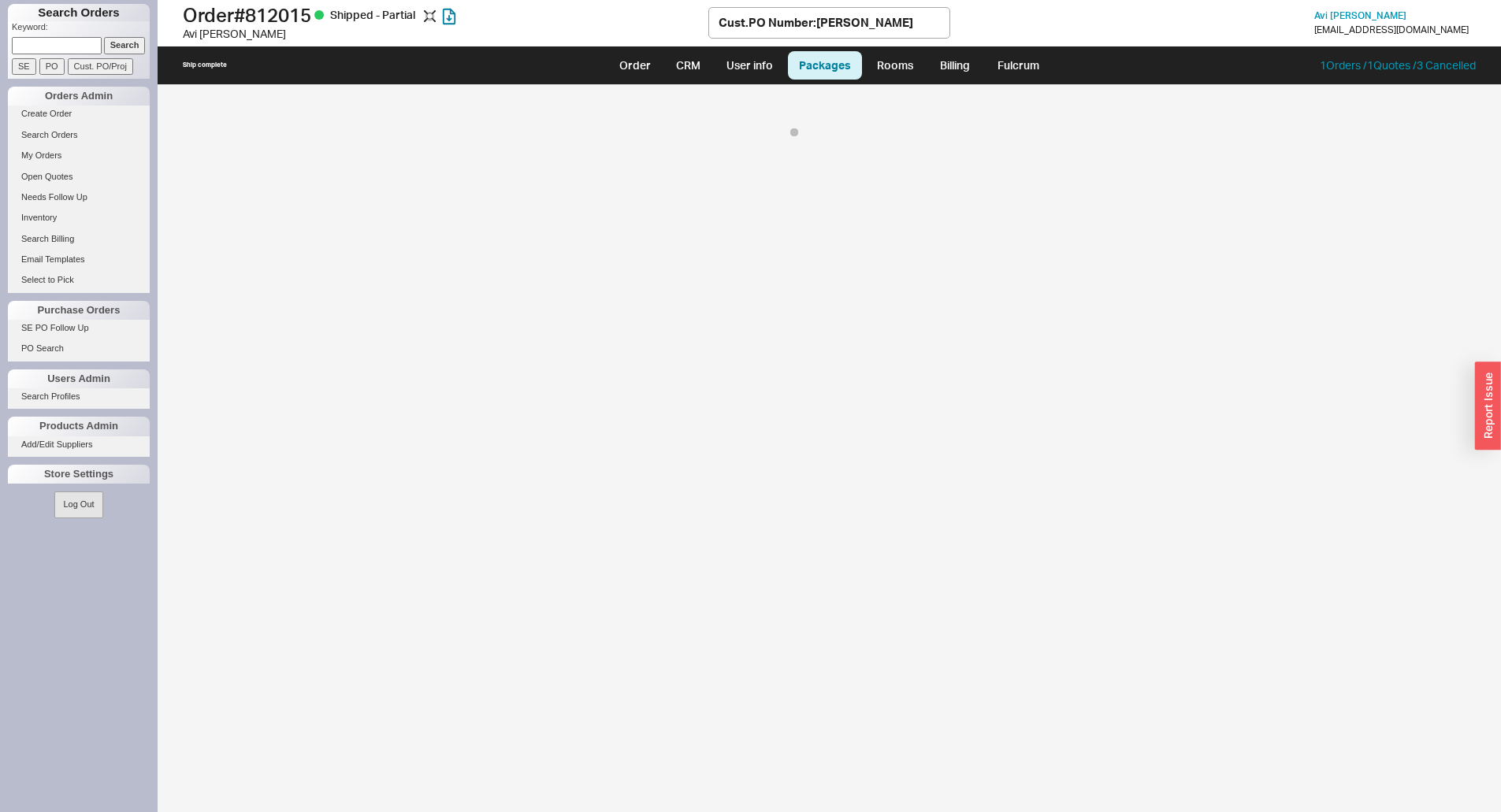
select select "8"
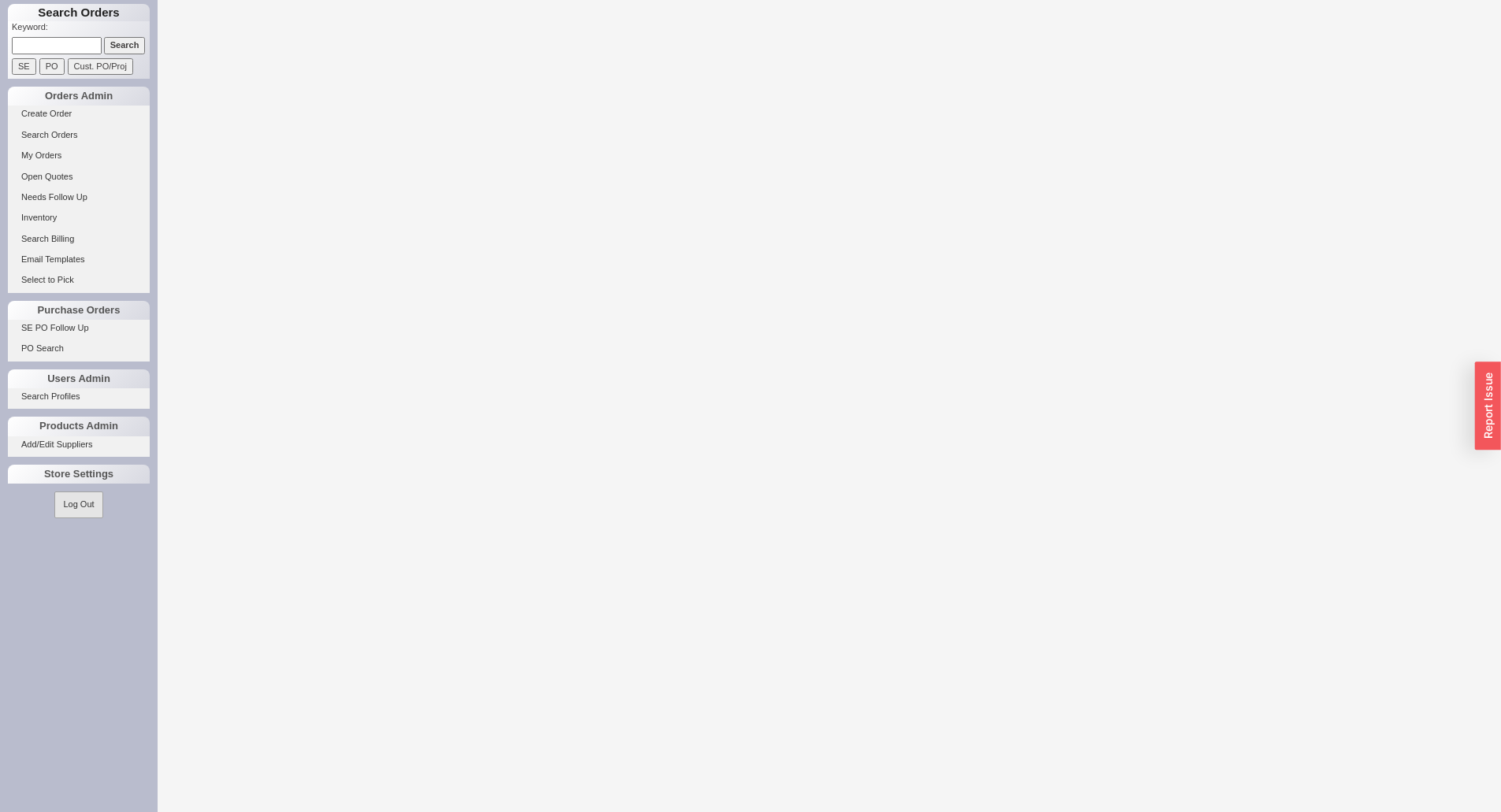
click at [78, 45] on input at bounding box center [57, 45] width 90 height 17
paste input "935196"
type input "935196"
click at [110, 45] on input "Search" at bounding box center [125, 45] width 42 height 17
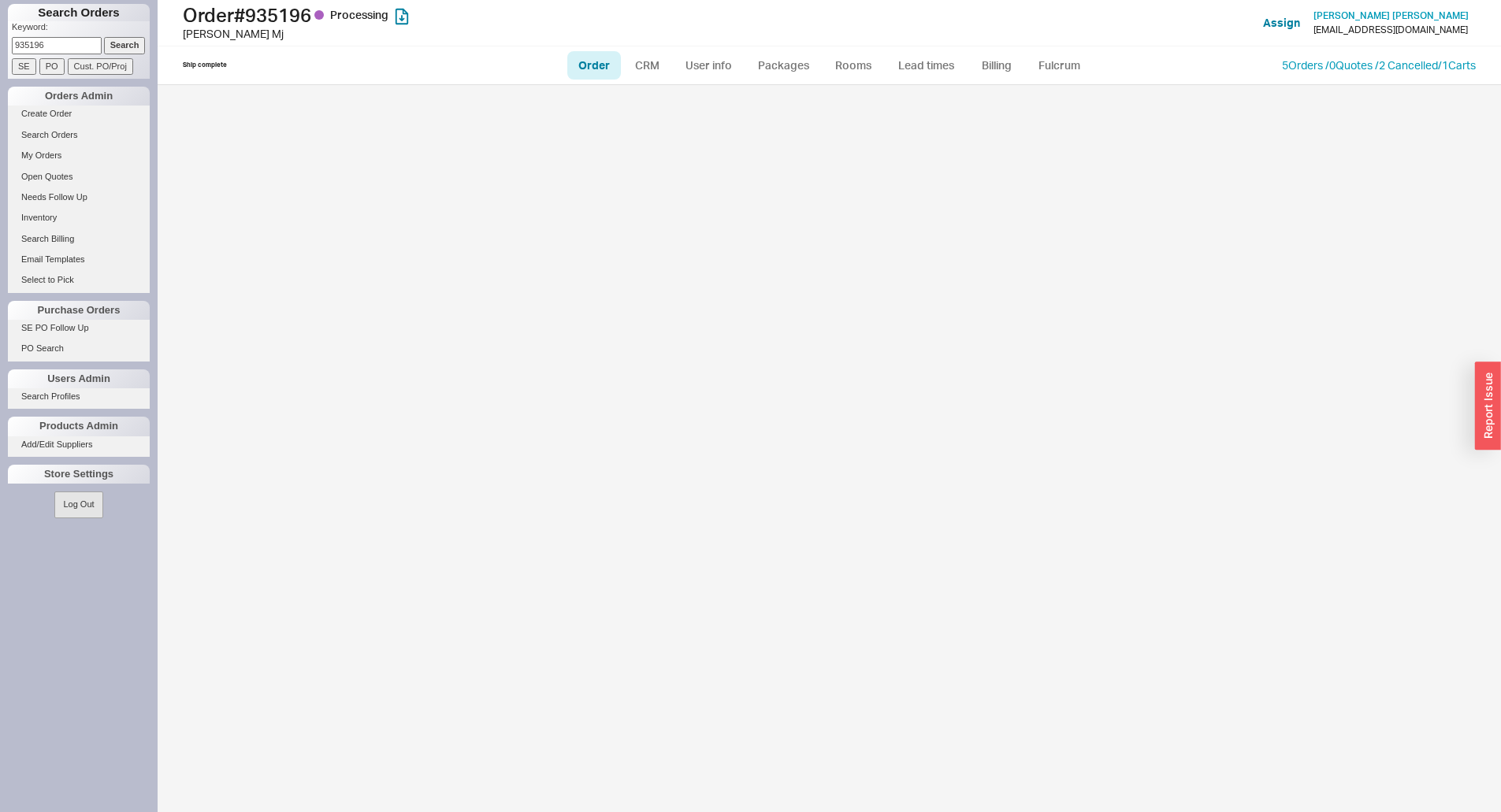
select select "LOW"
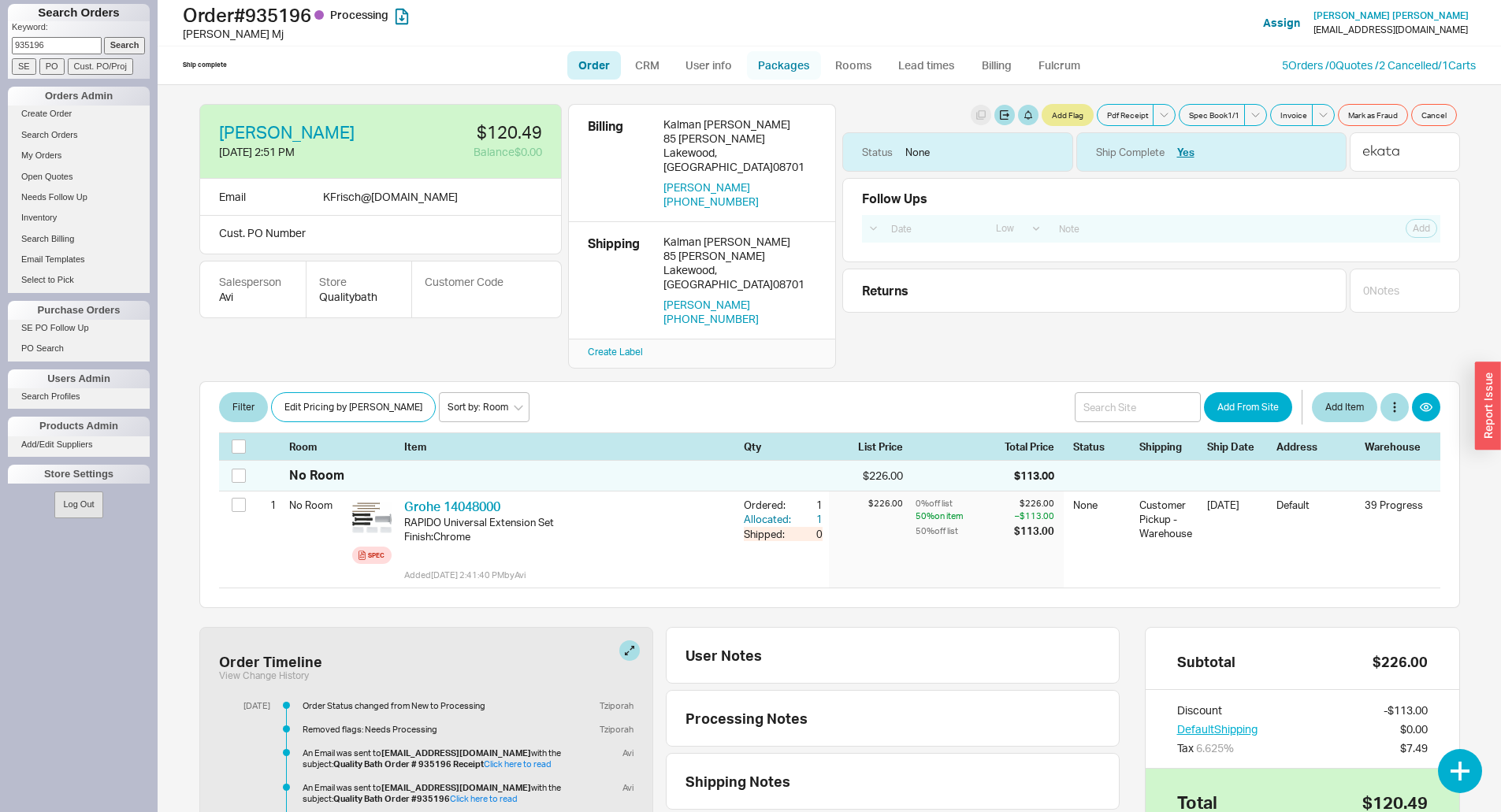
click at [808, 58] on link "Packages" at bounding box center [784, 65] width 74 height 28
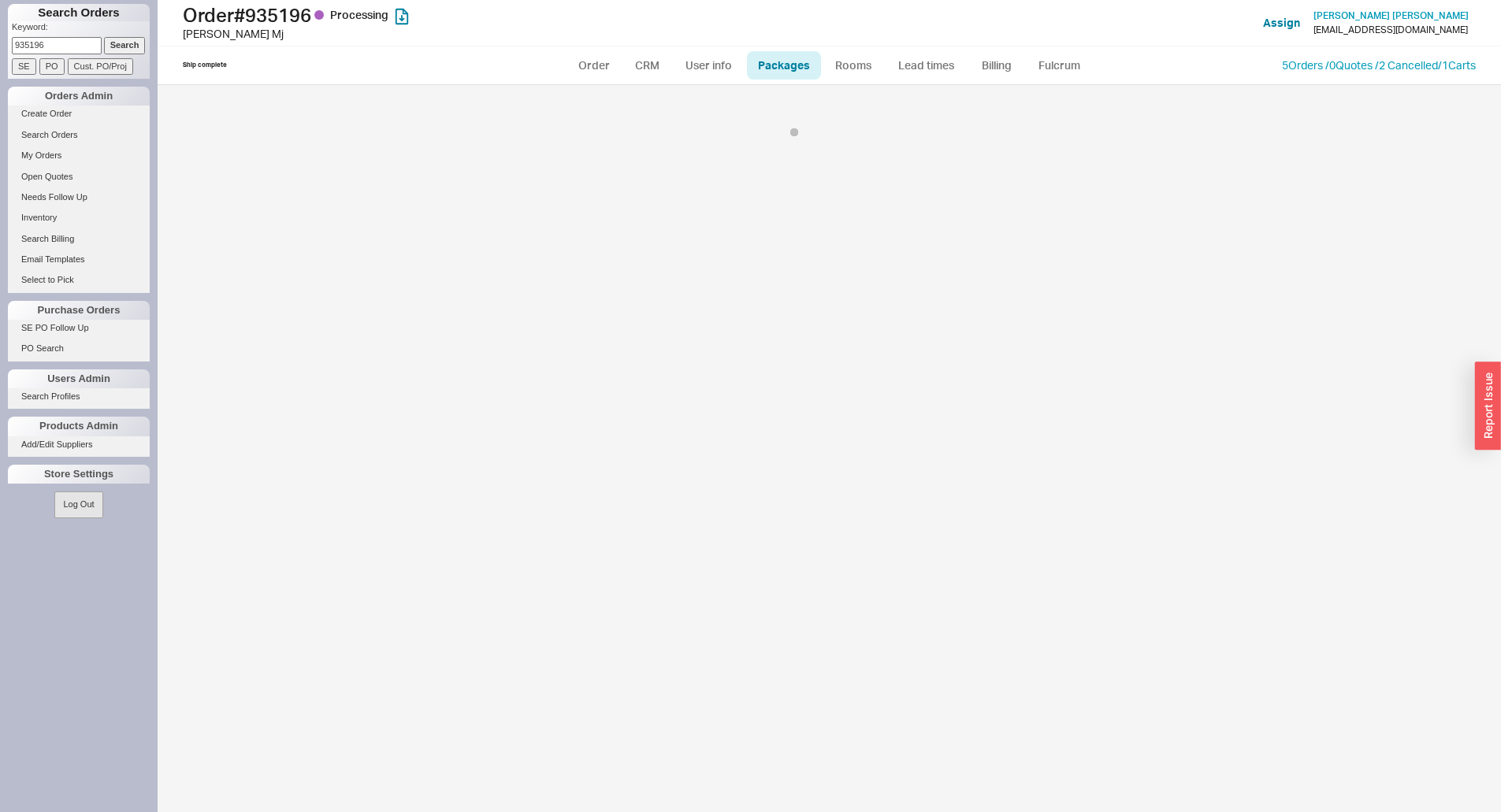
select select "12"
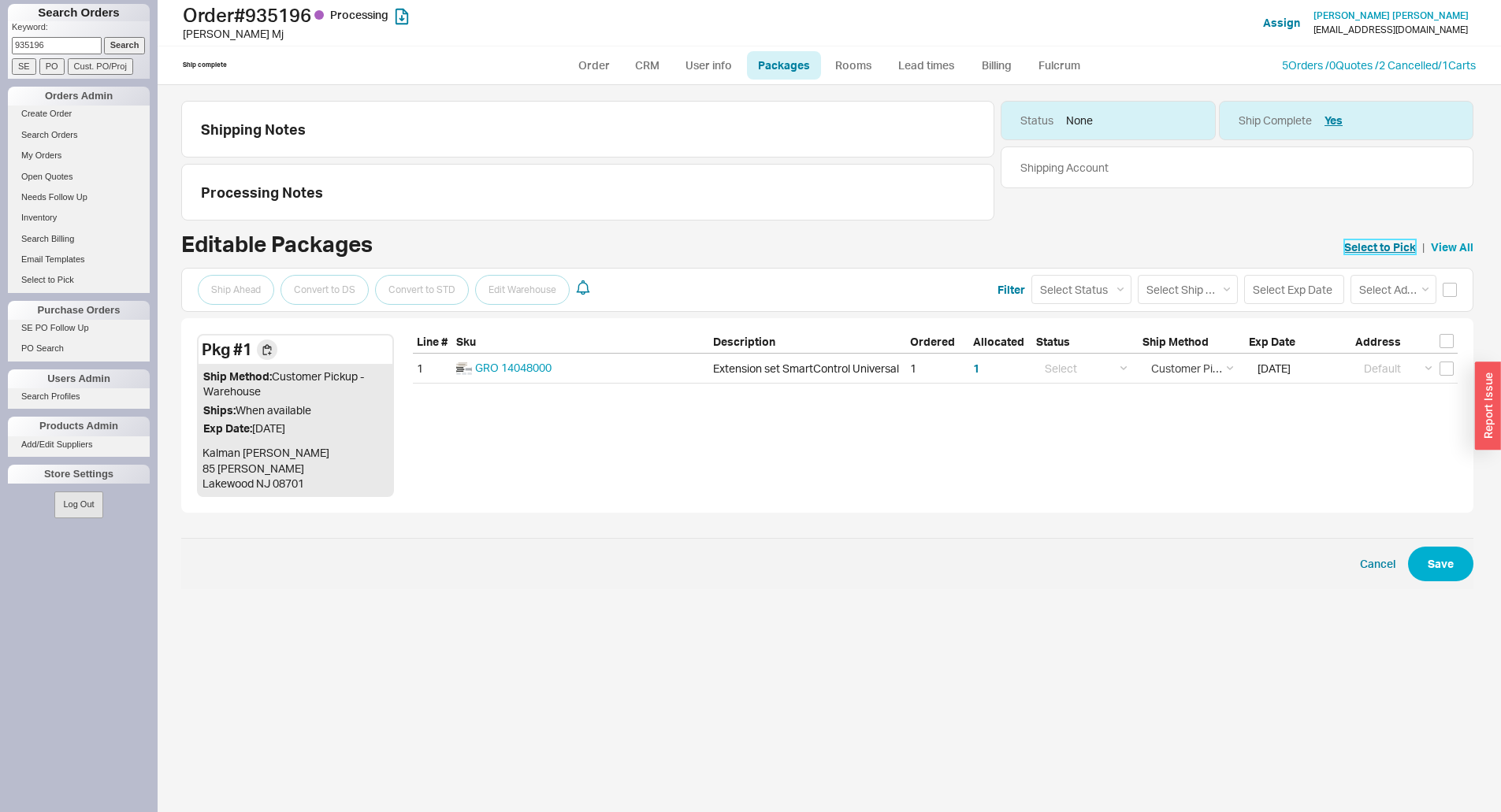
click at [1398, 247] on link "Select to Pick" at bounding box center [1380, 247] width 72 height 16
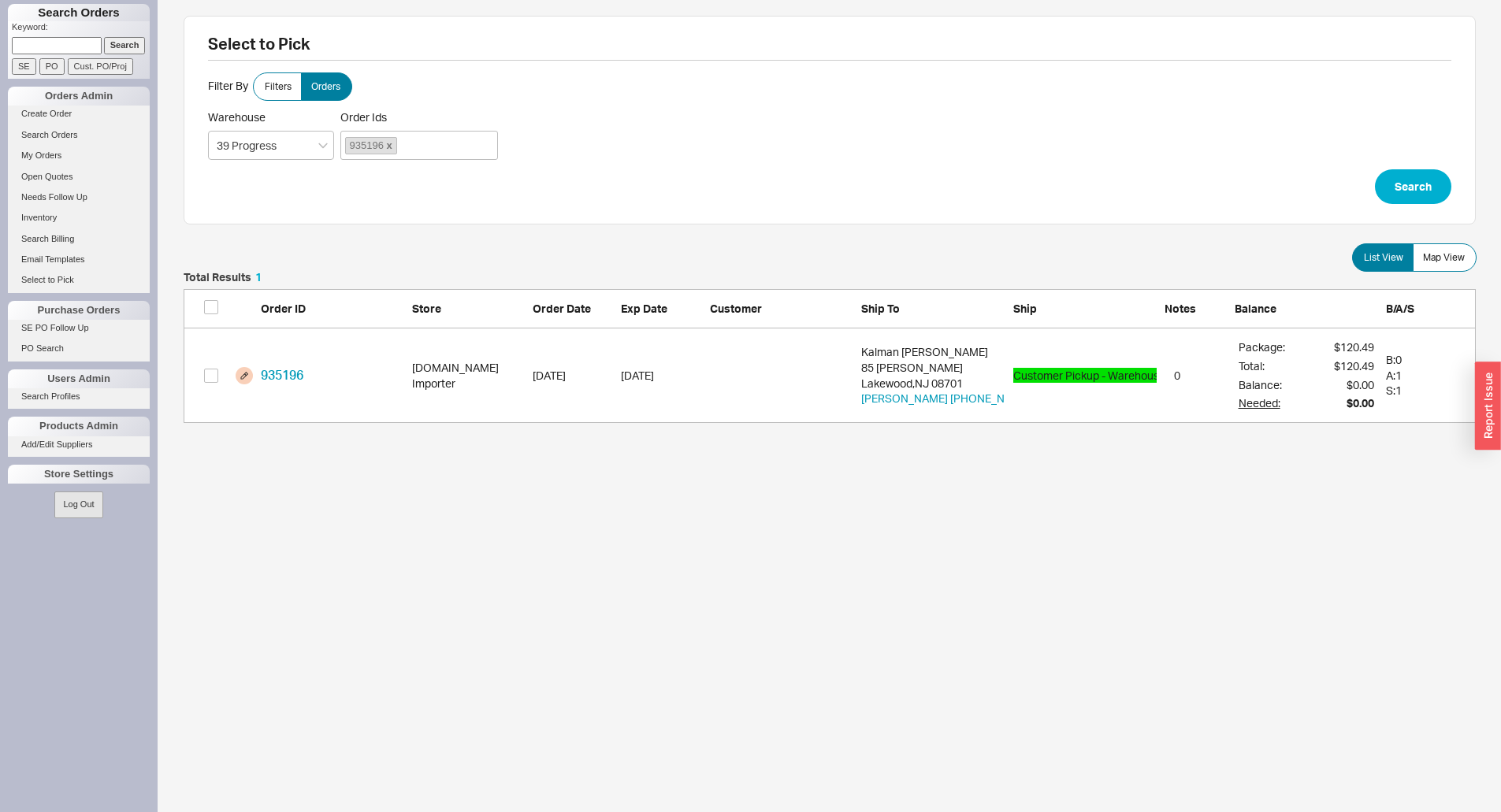
scroll to position [139, 1280]
click at [207, 379] on input "grid" at bounding box center [211, 376] width 14 height 14
checkbox input "true"
click at [1448, 456] on button "Confirm" at bounding box center [1435, 448] width 82 height 34
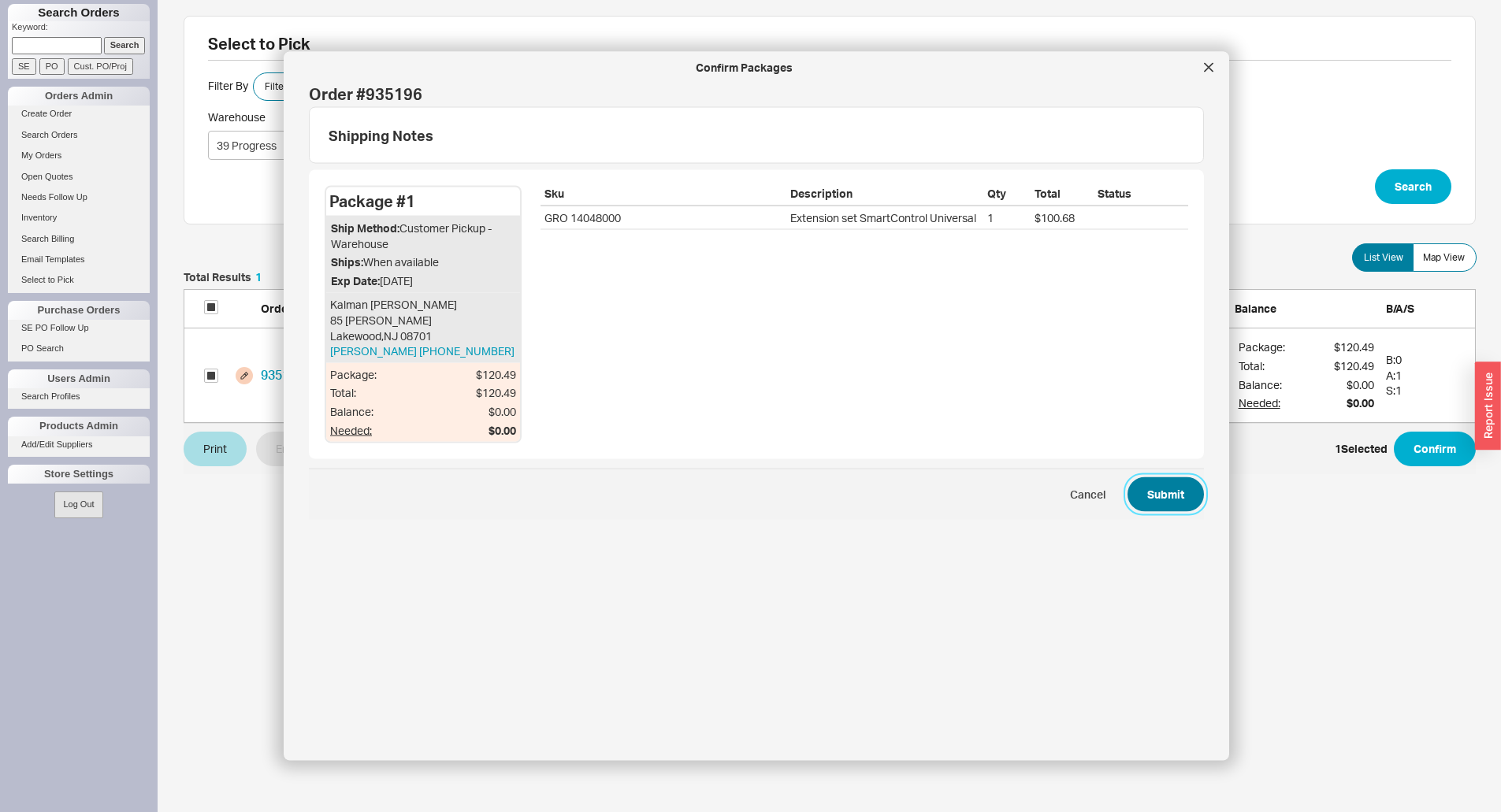
click at [1161, 478] on button "Submit" at bounding box center [1166, 494] width 77 height 34
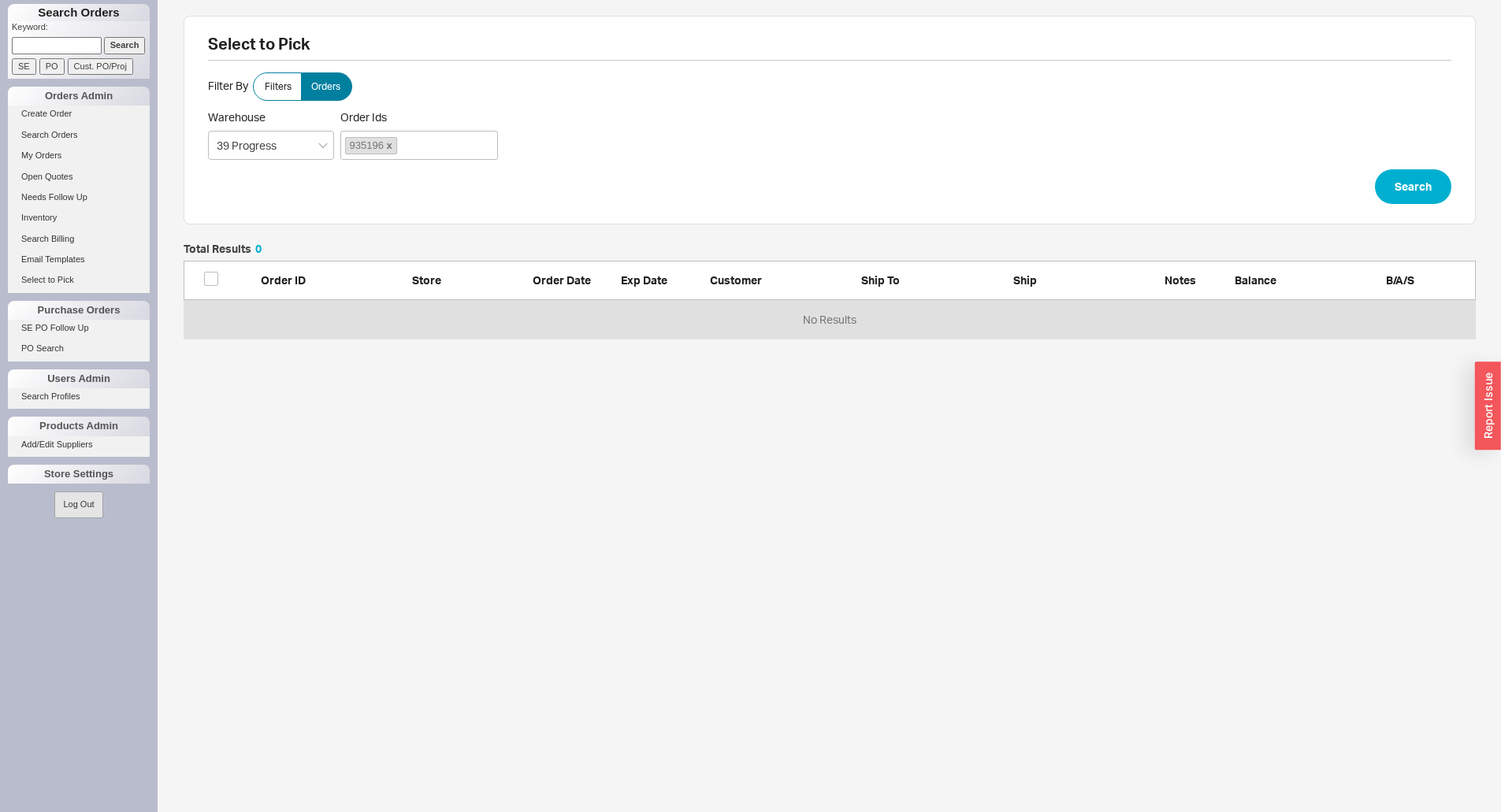
scroll to position [83, 1280]
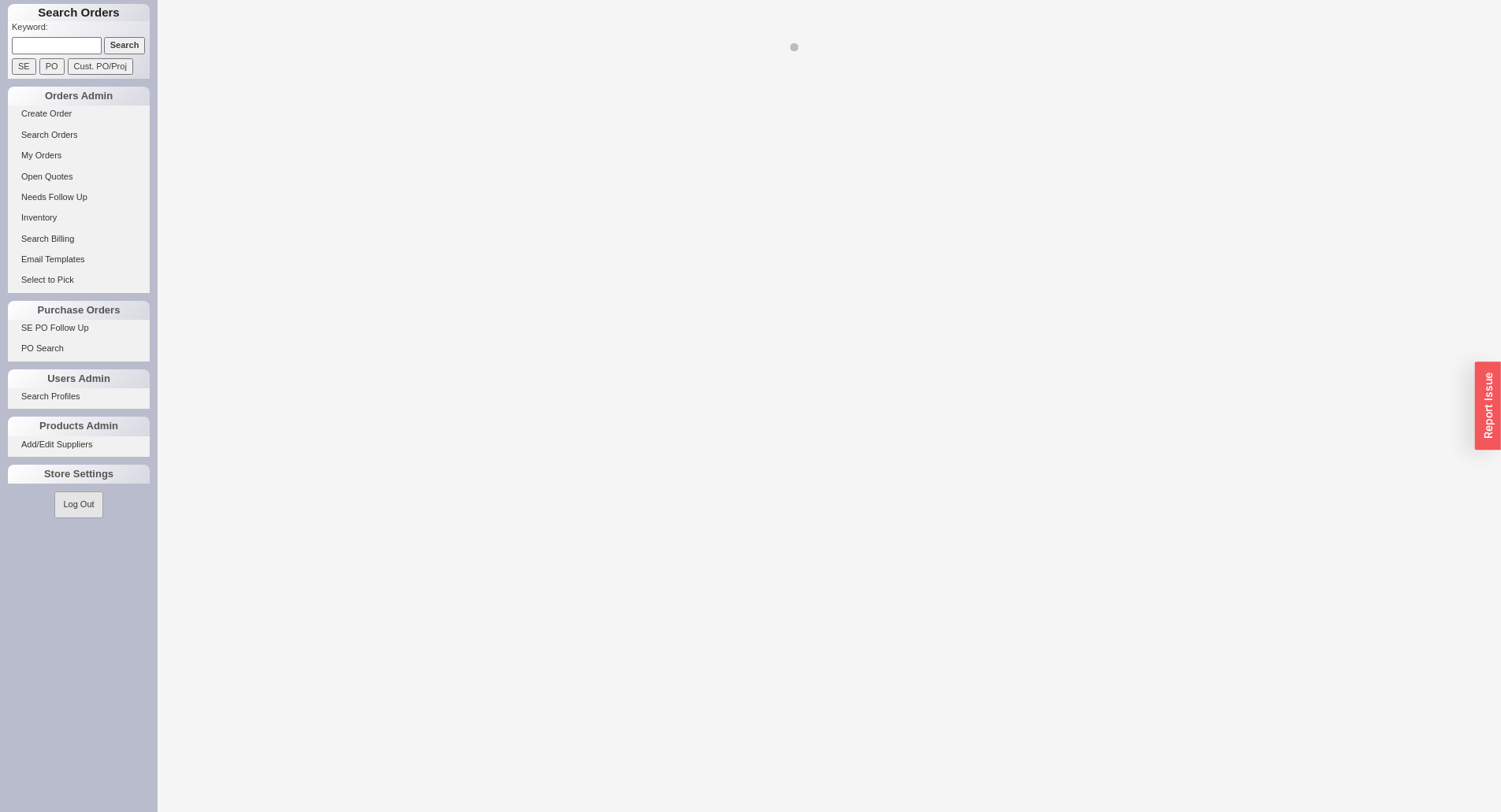
select select "LOW"
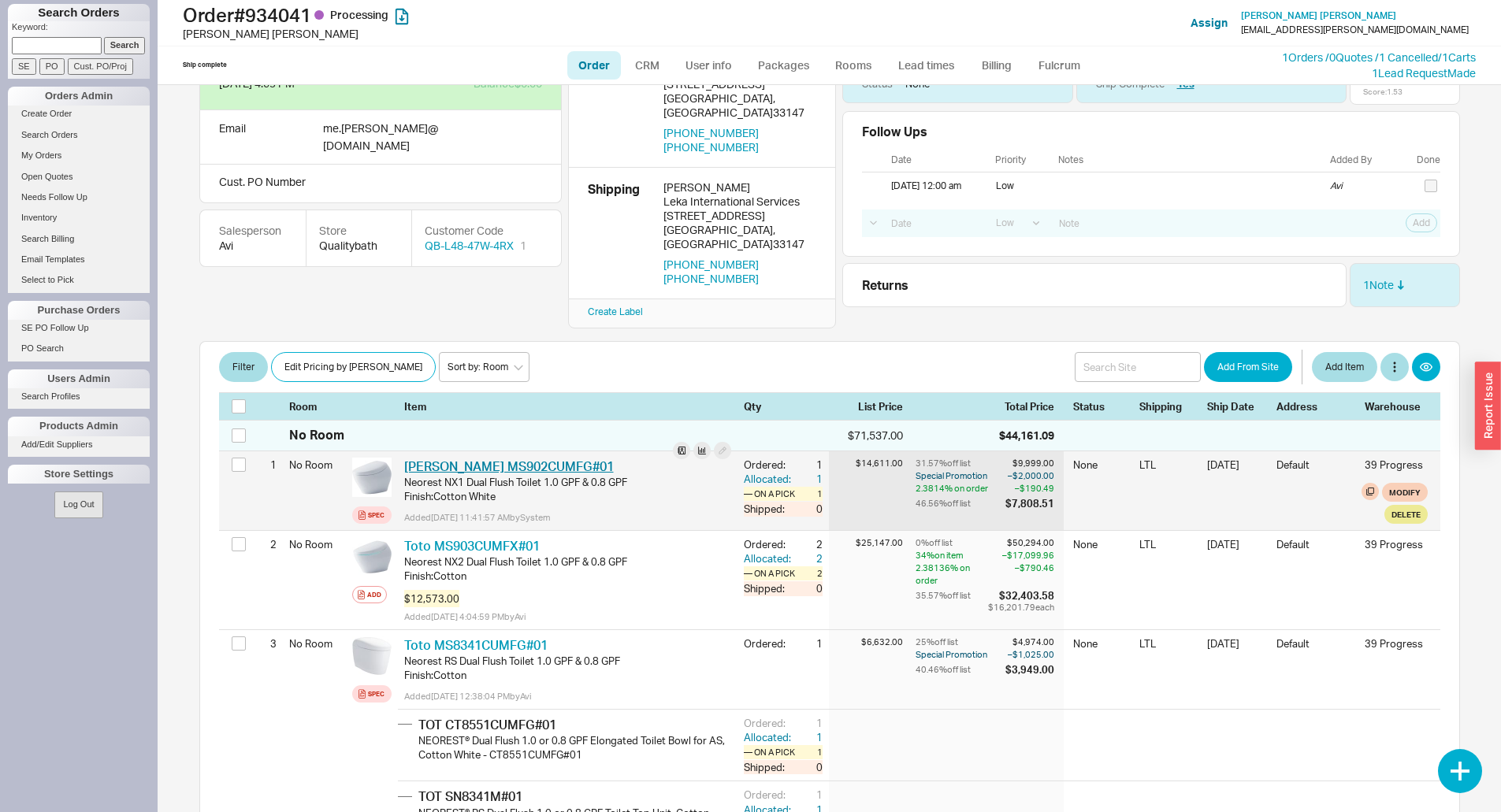
scroll to position [157, 0]
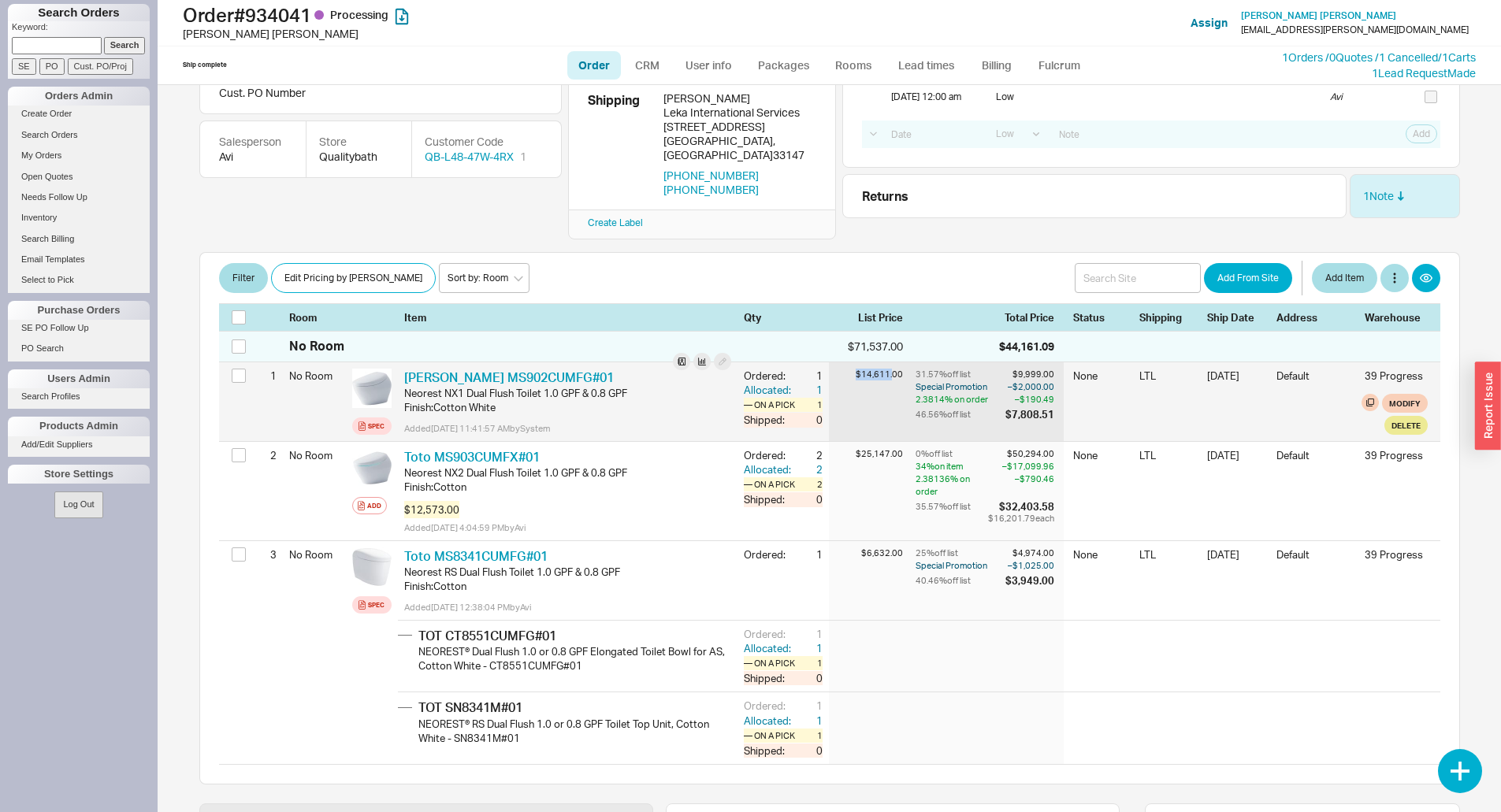
drag, startPoint x: 848, startPoint y: 352, endPoint x: 881, endPoint y: 359, distance: 33.7
click at [881, 362] on div "$14,611.00" at bounding box center [872, 401] width 86 height 79
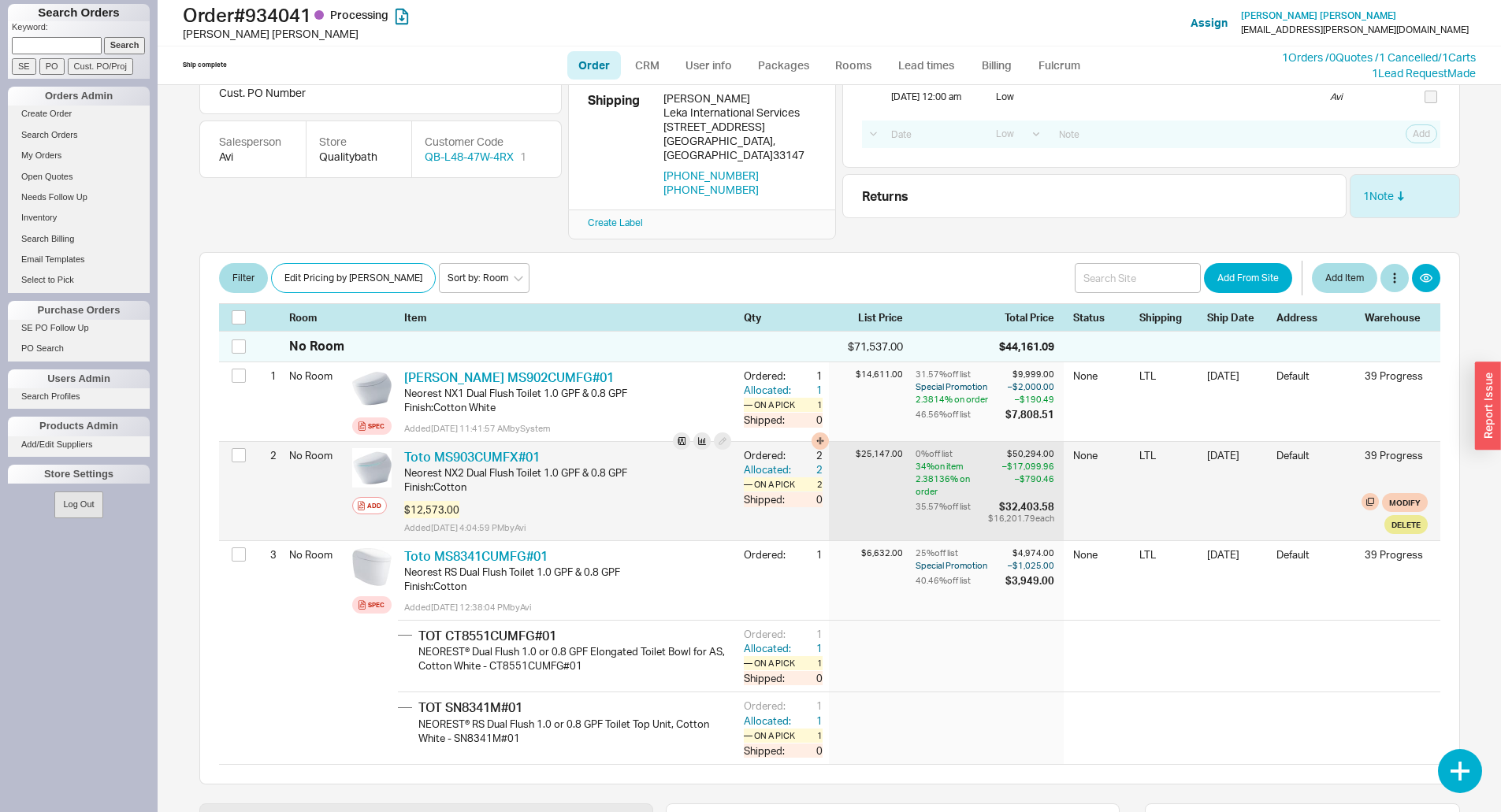
click at [838, 448] on div "$25,147.00" at bounding box center [865, 454] width 74 height 12
drag, startPoint x: 847, startPoint y: 429, endPoint x: 867, endPoint y: 431, distance: 20.1
click at [867, 448] on div "$25,147.00" at bounding box center [865, 454] width 74 height 12
click at [960, 472] on div "2.38136 % on order" at bounding box center [950, 485] width 70 height 26
drag, startPoint x: 870, startPoint y: 433, endPoint x: 856, endPoint y: 434, distance: 14.0
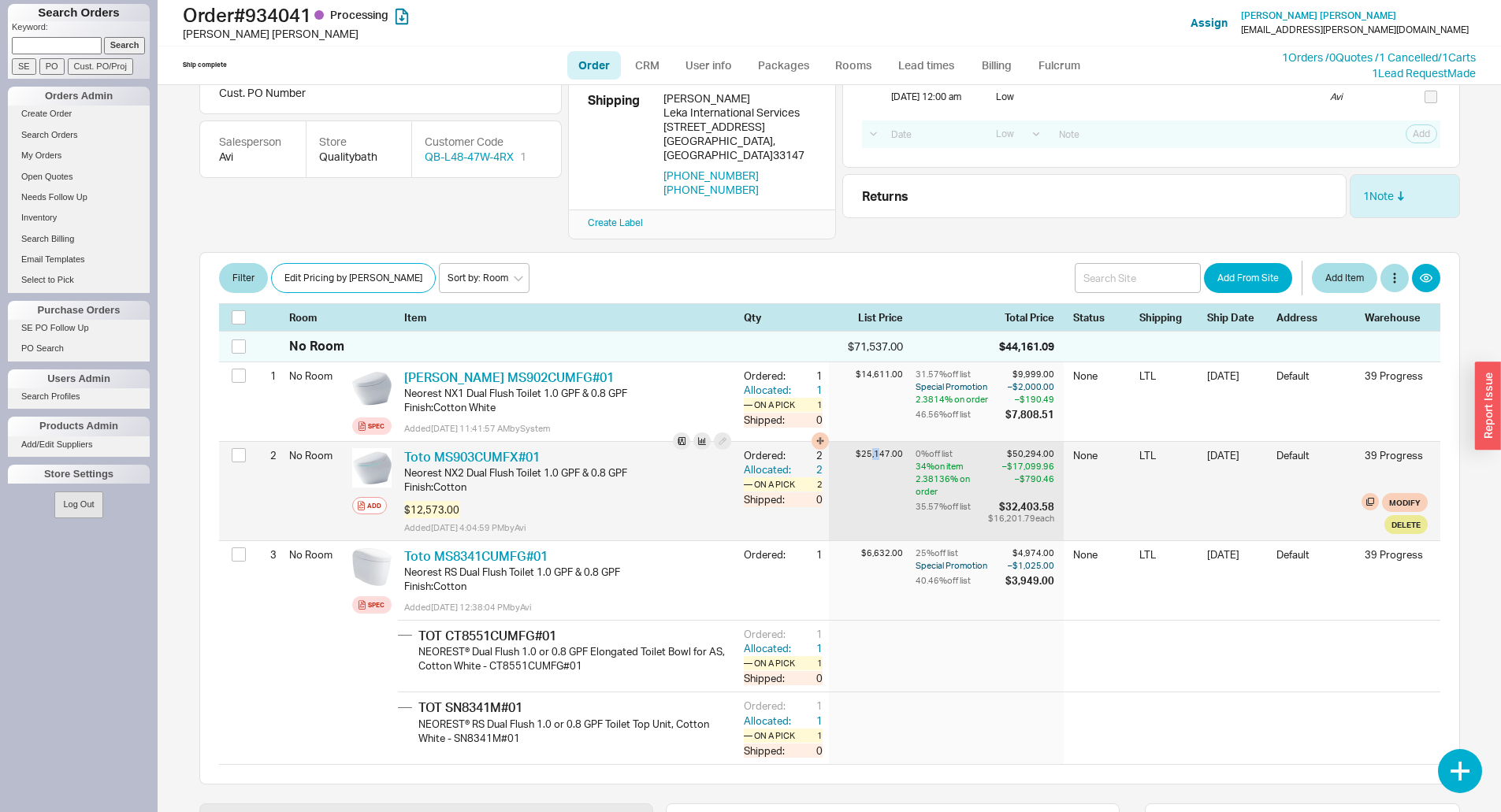
click at [856, 448] on div "$25,147.00" at bounding box center [865, 454] width 74 height 12
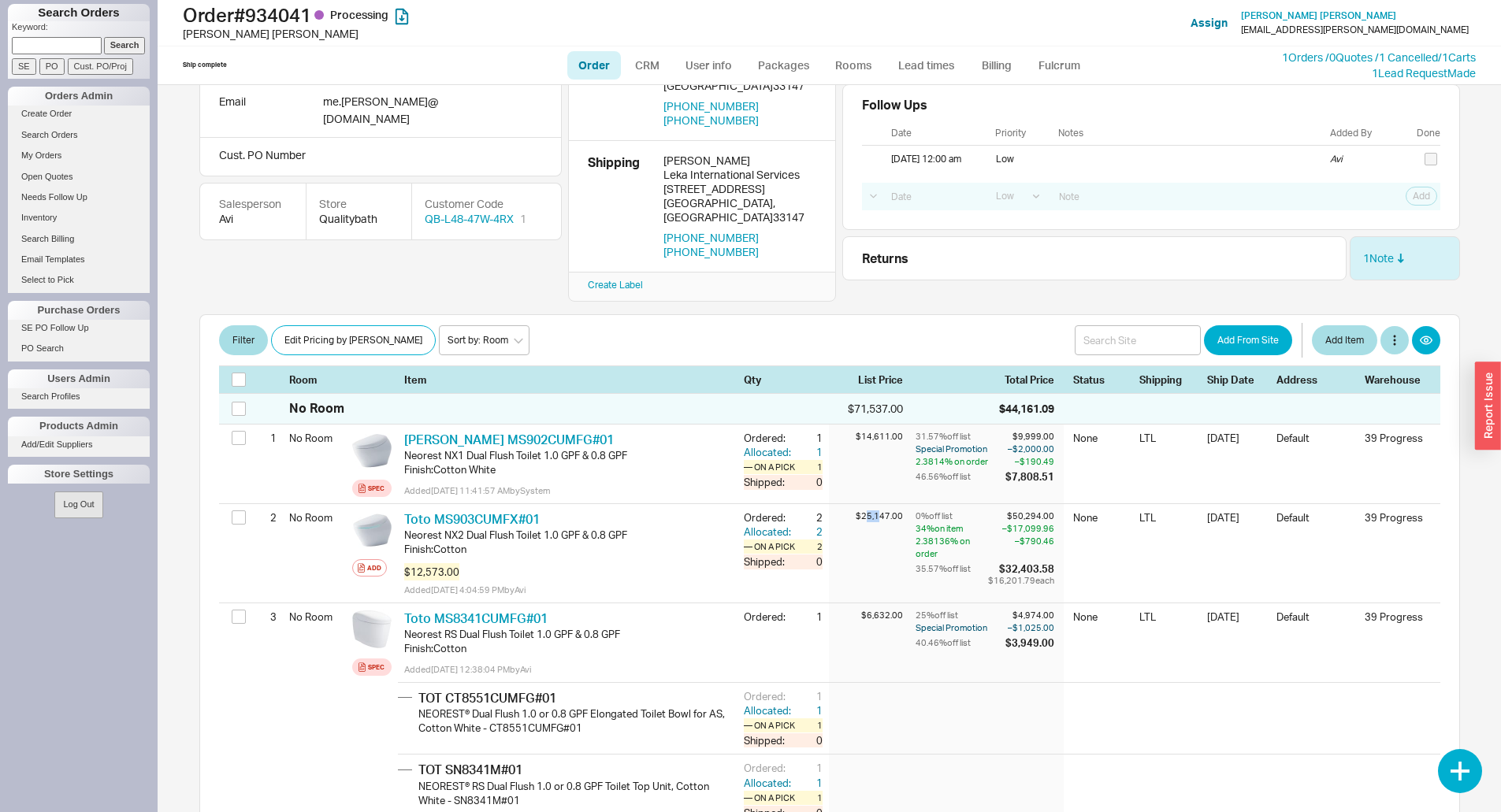
scroll to position [79, 0]
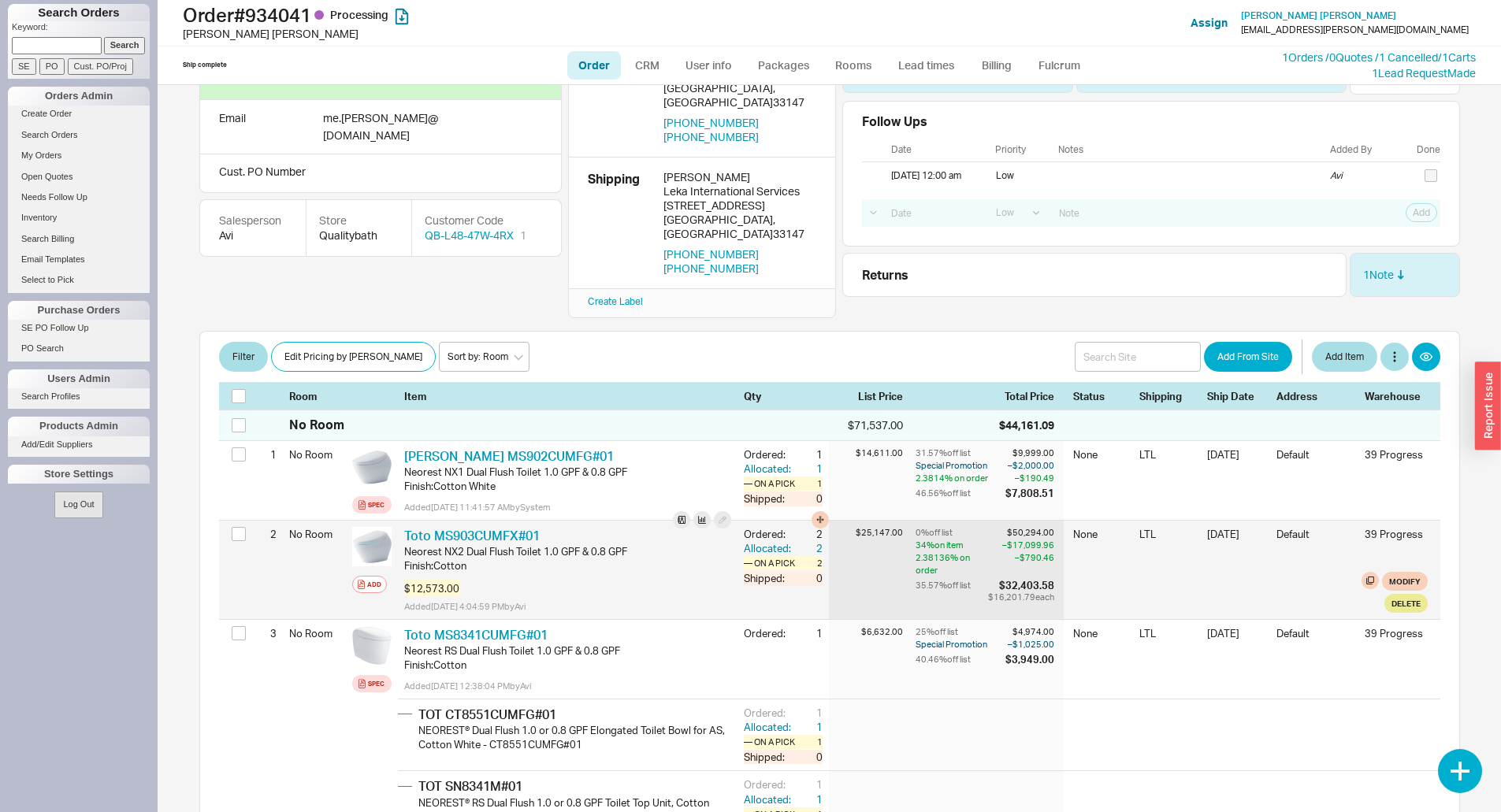
click at [1113, 573] on div "Modify Delete" at bounding box center [1250, 591] width 354 height 41
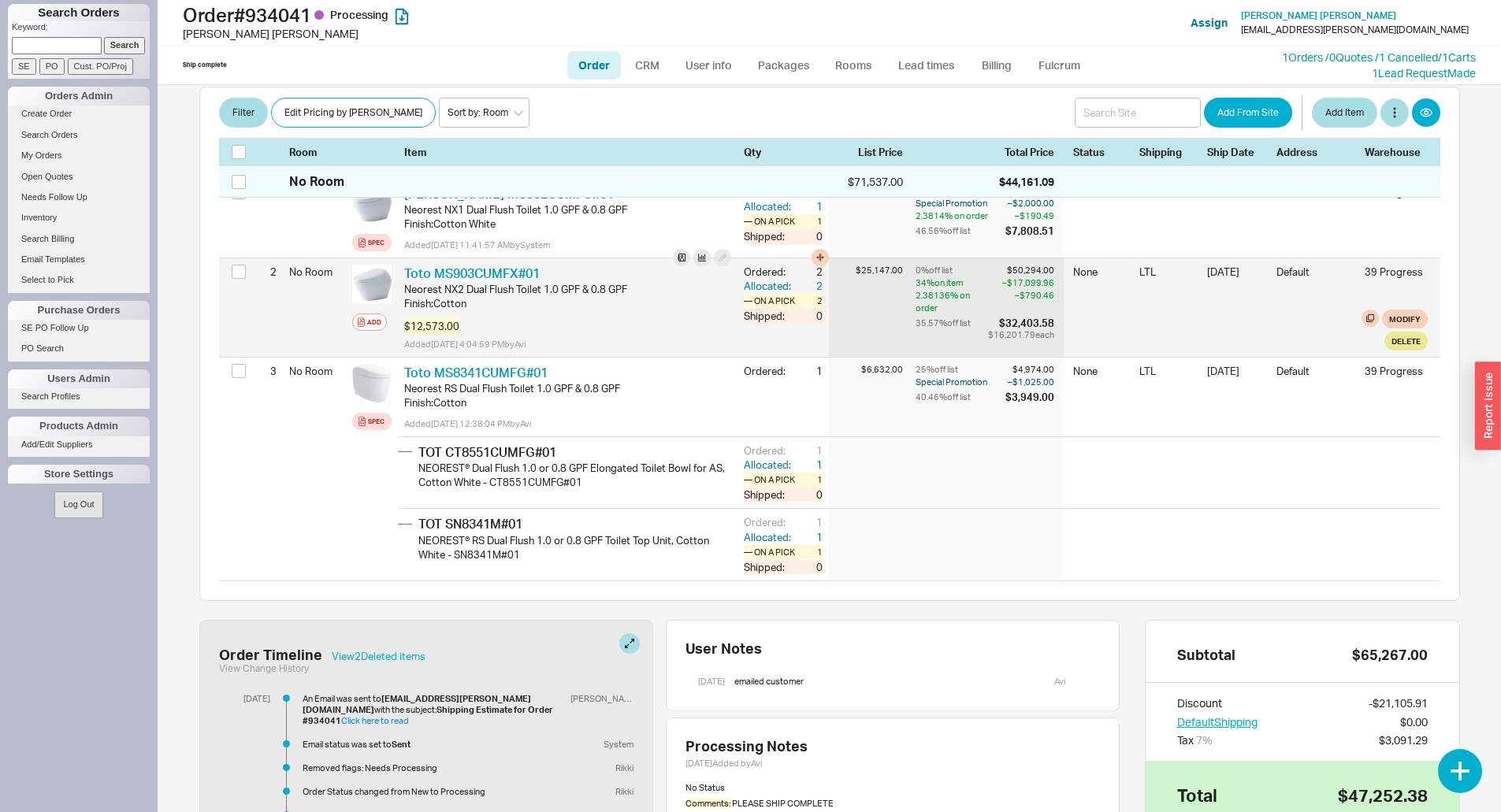
scroll to position [313, 0]
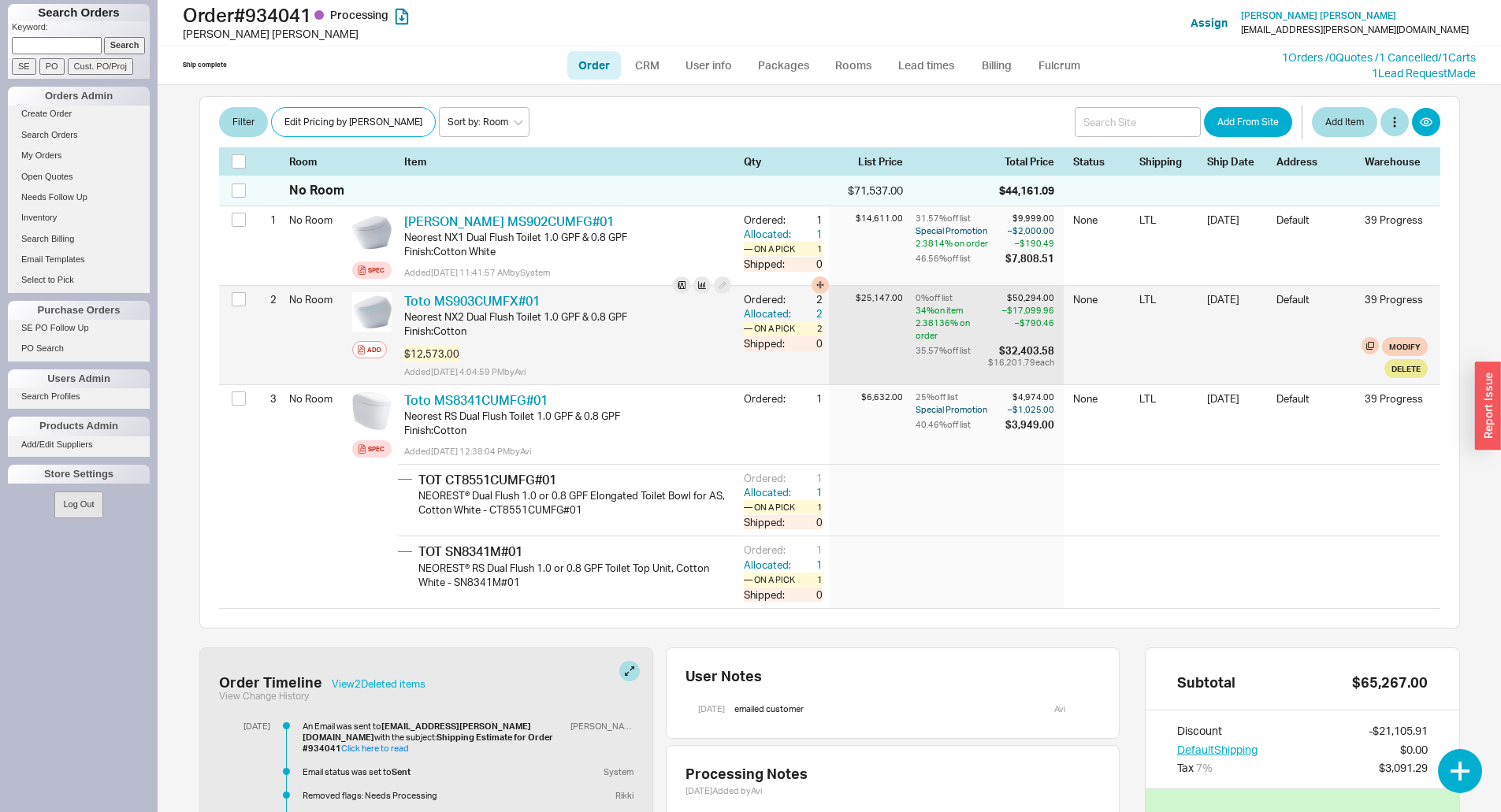
drag, startPoint x: 979, startPoint y: 339, endPoint x: 990, endPoint y: 308, distance: 32.9
click at [0, 0] on div "35.57 % off list $32,403.58 $16,201.79 each" at bounding box center [0, 0] width 0 height 0
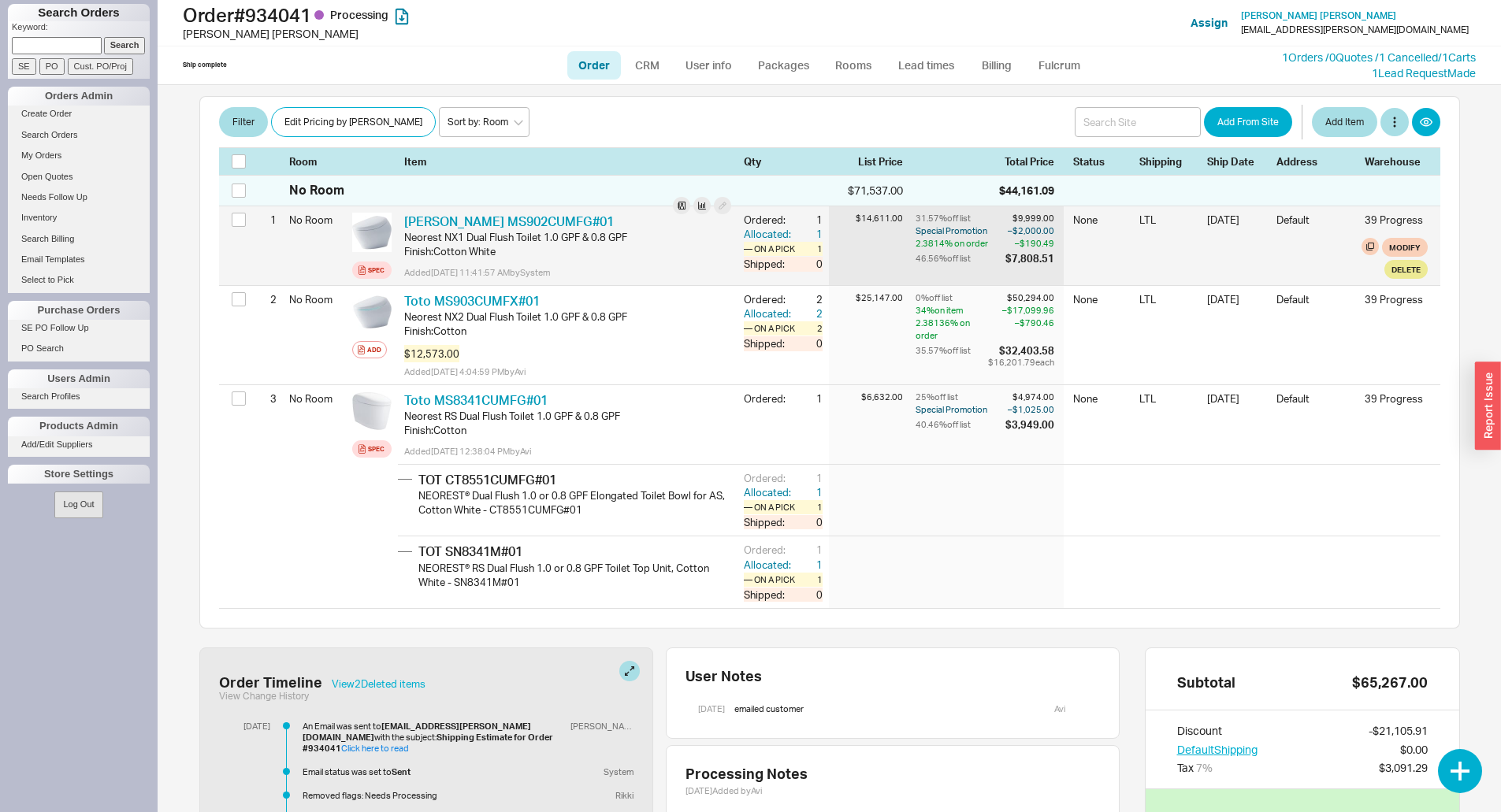
click at [976, 251] on div "46.56 % off list" at bounding box center [959, 258] width 86 height 14
